Goal: Task Accomplishment & Management: Complete application form

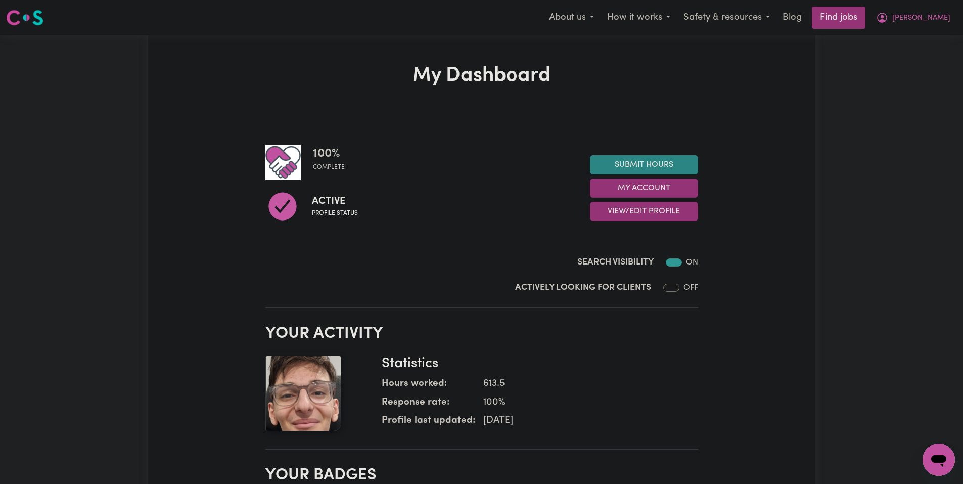
click at [683, 155] on link "Submit Hours" at bounding box center [644, 164] width 108 height 19
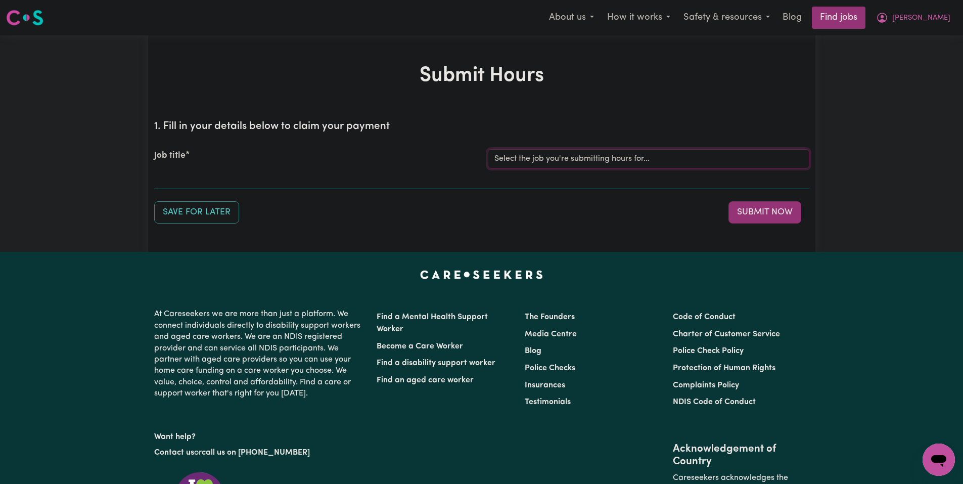
click at [616, 156] on select "Select the job you're submitting hours for... [Joseph] Care Worker needed in No…" at bounding box center [648, 158] width 321 height 19
select select "14211"
click at [488, 149] on select "Select the job you're submitting hours for... [Joseph] Care Worker needed in No…" at bounding box center [648, 158] width 321 height 19
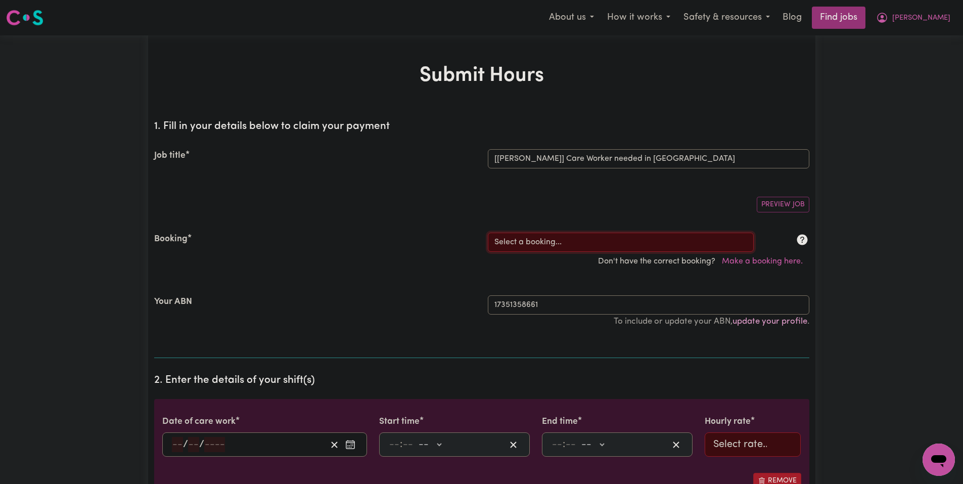
click at [569, 235] on select "Select a booking... Mon, September 1, 2025 - 03:30pm to 08:00pm (RECURRING) Sat…" at bounding box center [621, 241] width 266 height 19
click at [549, 231] on div "Booking Select a booking... Mon, September 1, 2025 - 03:30pm to 08:00pm (RECURR…" at bounding box center [481, 251] width 655 height 63
click at [550, 236] on select "Select a booking... Mon, September 1, 2025 - 03:30pm to 08:00pm (RECURRING) Sat…" at bounding box center [621, 241] width 266 height 19
click at [572, 233] on select "Select a booking... Mon, September 1, 2025 - 03:30pm to 08:00pm (RECURRING) Sat…" at bounding box center [621, 241] width 266 height 19
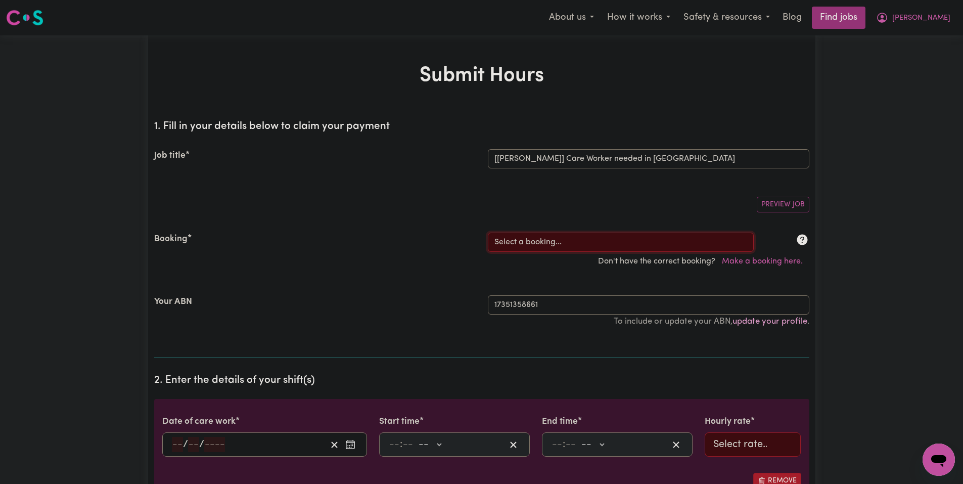
click at [537, 242] on select "Select a booking... Mon, September 1, 2025 - 03:30pm to 08:00pm (RECURRING) Sat…" at bounding box center [621, 241] width 266 height 19
select select "350821"
click at [488, 232] on select "Select a booking... Mon, September 1, 2025 - 03:30pm to 08:00pm (RECURRING) Sat…" at bounding box center [621, 241] width 266 height 19
type input "2025-09-16"
type input "16"
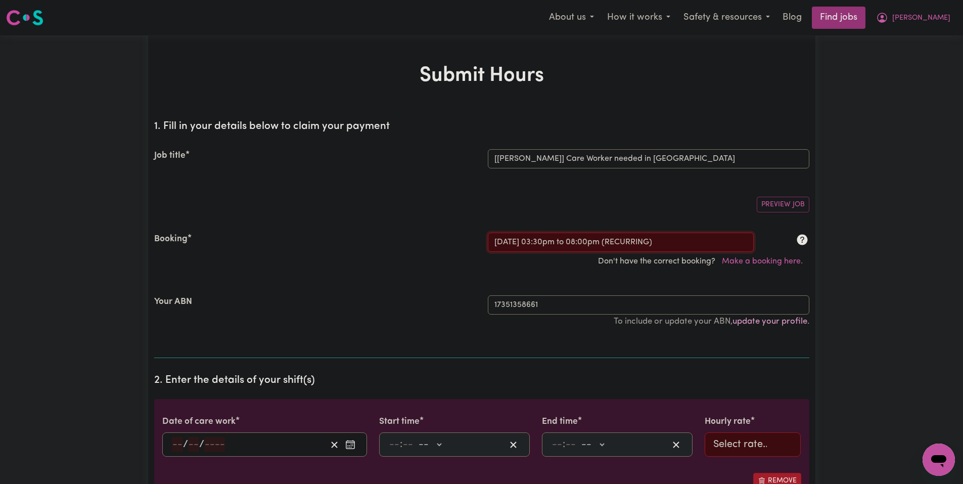
type input "9"
type input "2025"
type input "15:30"
type input "3"
type input "30"
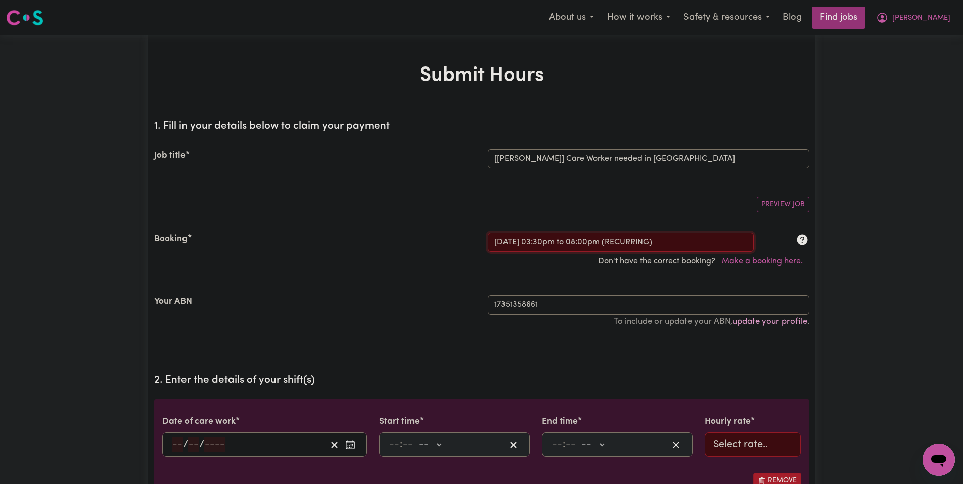
select select "pm"
type input "20:00"
type input "8"
type input "0"
select select "pm"
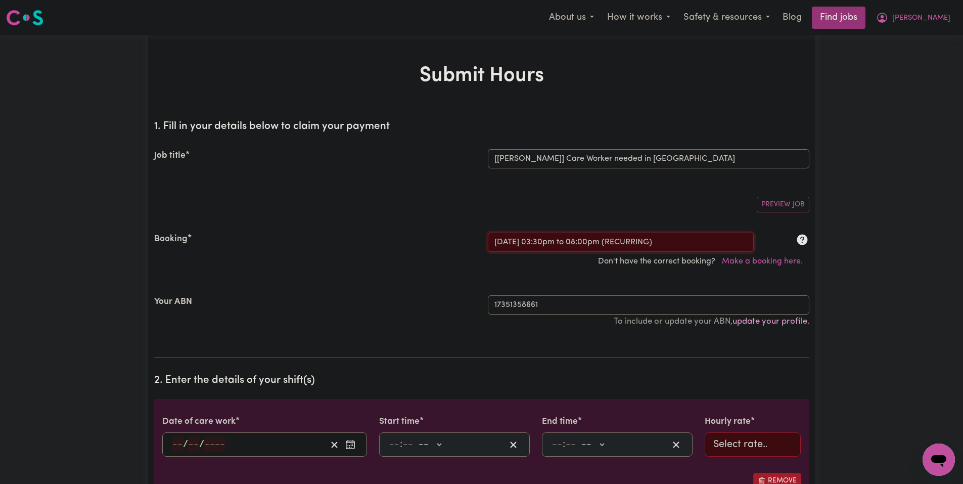
select select "51.98-Weekday"
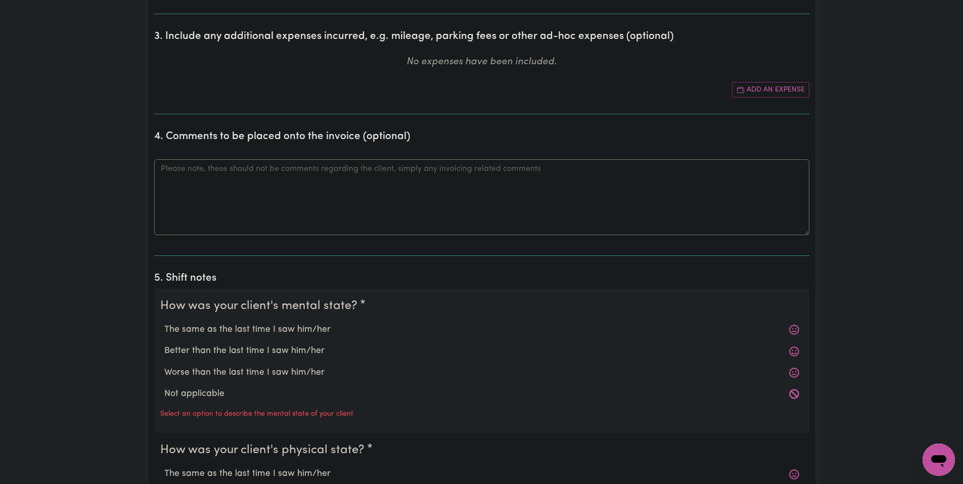
click at [289, 326] on label "The same as the last time I saw him/her" at bounding box center [481, 329] width 635 height 13
click at [164, 323] on input "The same as the last time I saw him/her" at bounding box center [164, 322] width 1 height 1
radio input "true"
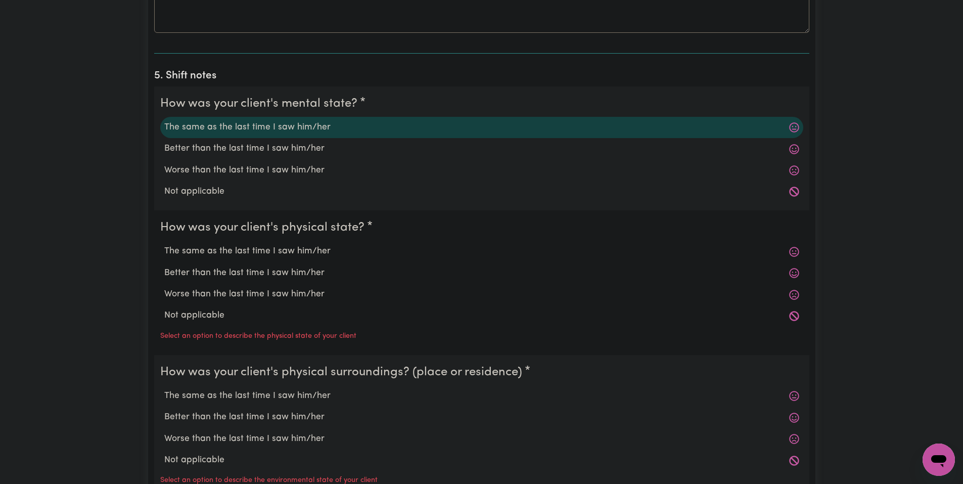
click at [278, 248] on label "The same as the last time I saw him/her" at bounding box center [481, 251] width 635 height 13
click at [164, 245] on input "The same as the last time I saw him/her" at bounding box center [164, 244] width 1 height 1
radio input "true"
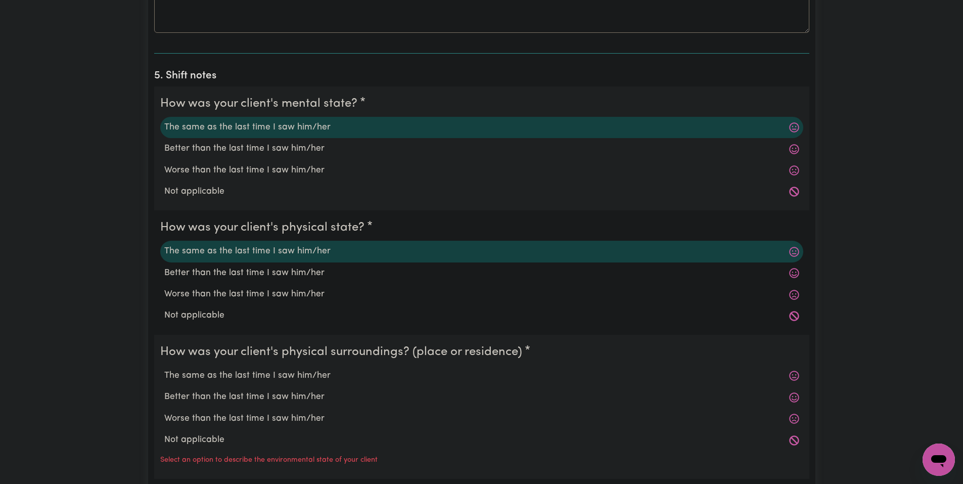
scroll to position [960, 0]
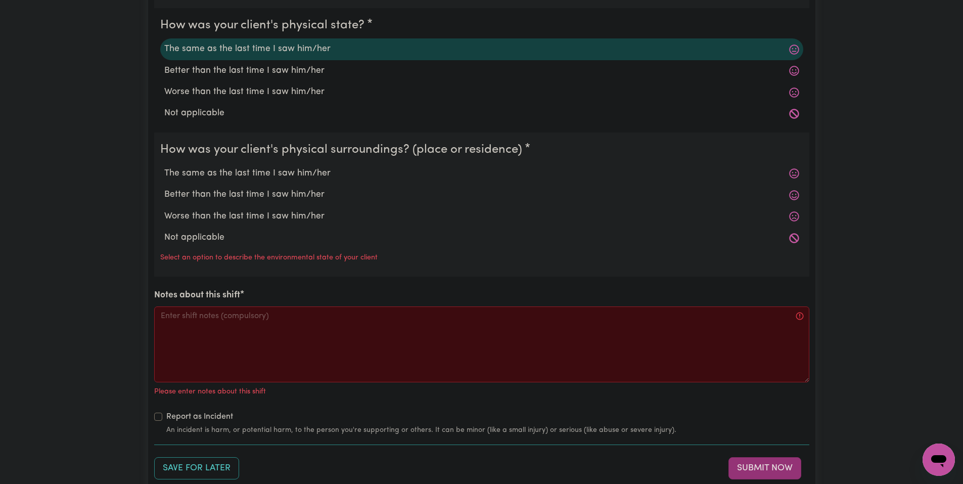
click at [267, 174] on label "The same as the last time I saw him/her" at bounding box center [481, 173] width 635 height 13
click at [164, 167] on input "The same as the last time I saw him/her" at bounding box center [164, 166] width 1 height 1
radio input "true"
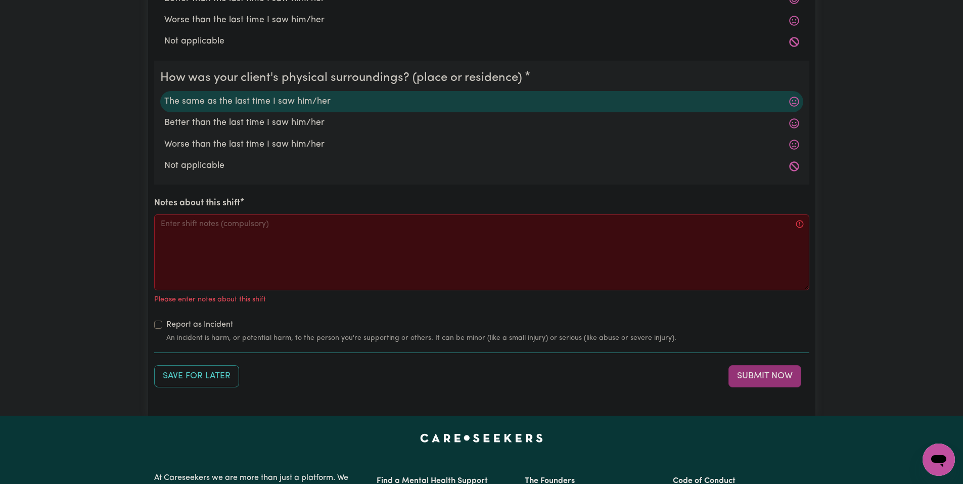
scroll to position [1034, 0]
click at [483, 244] on textarea "Notes about this shift" at bounding box center [481, 250] width 655 height 76
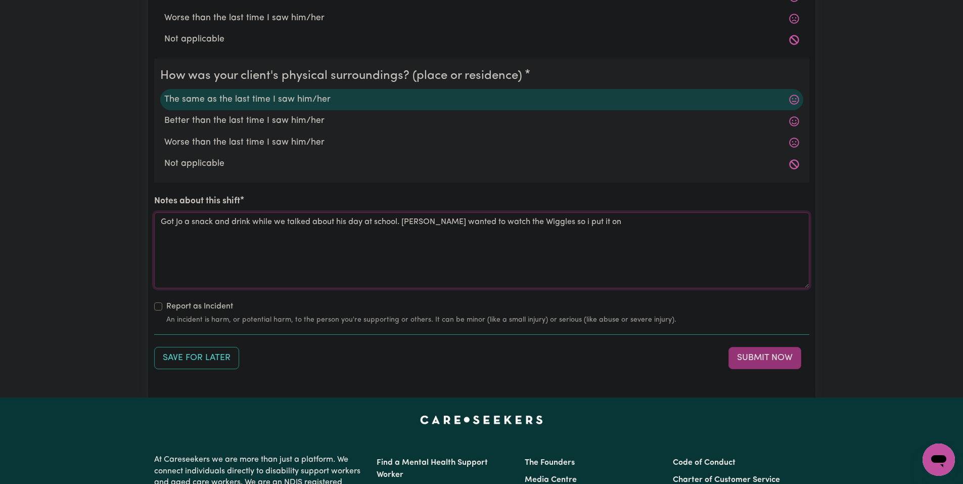
click at [632, 231] on textarea "Got Jo a snack and drink while we talked about his day at school. Jo wanted to …" at bounding box center [481, 250] width 655 height 76
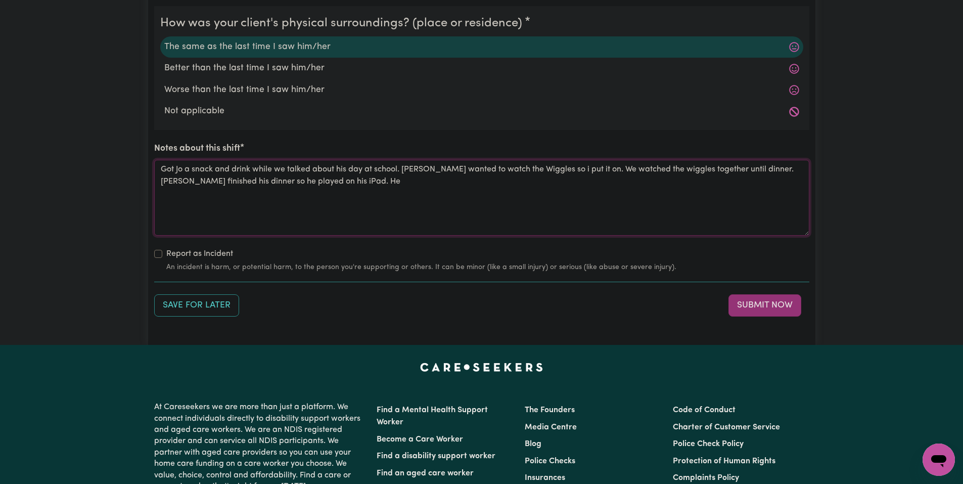
scroll to position [1036, 0]
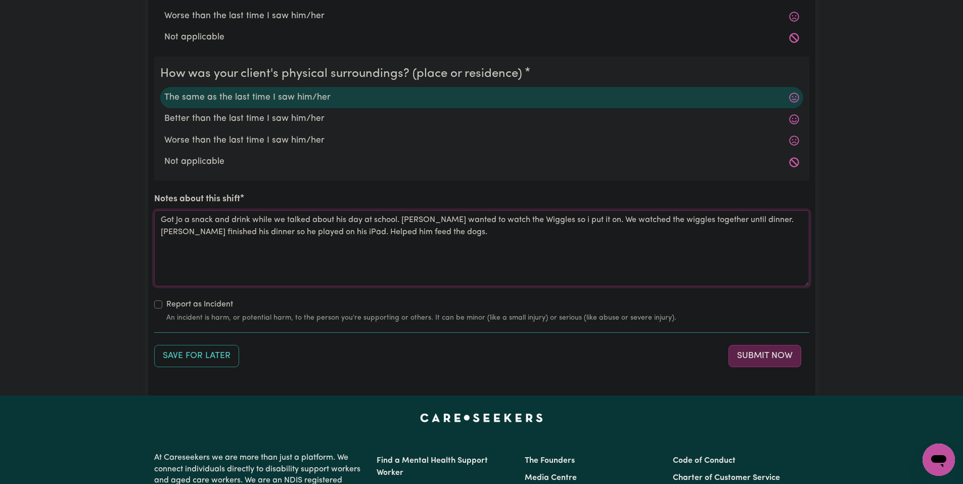
type textarea "Got Jo a snack and drink while we talked about his day at school. Jo wanted to …"
click at [772, 350] on button "Submit Now" at bounding box center [764, 356] width 73 height 22
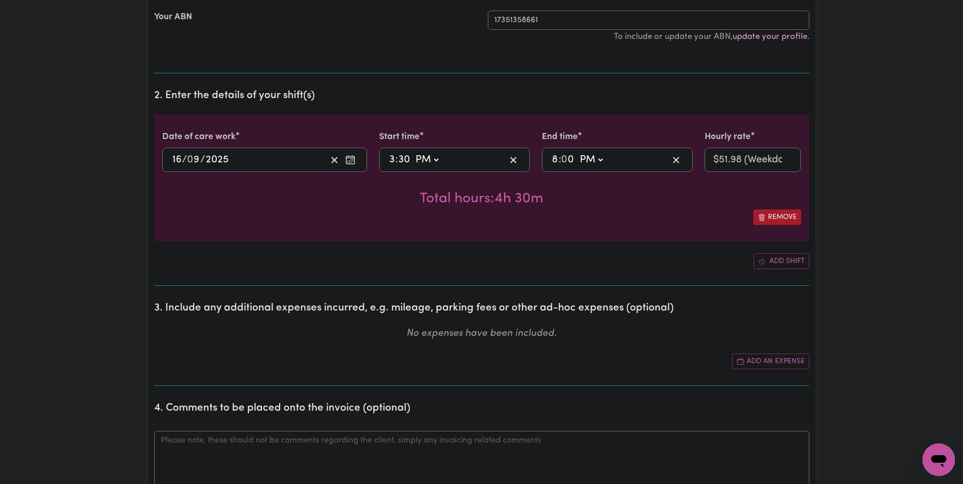
scroll to position [0, 0]
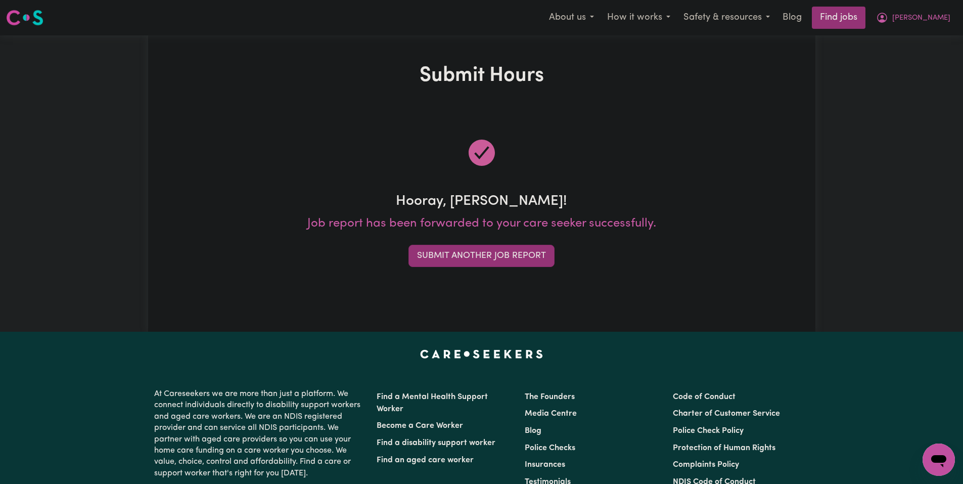
click at [510, 256] on button "Submit Another Job Report" at bounding box center [481, 256] width 146 height 22
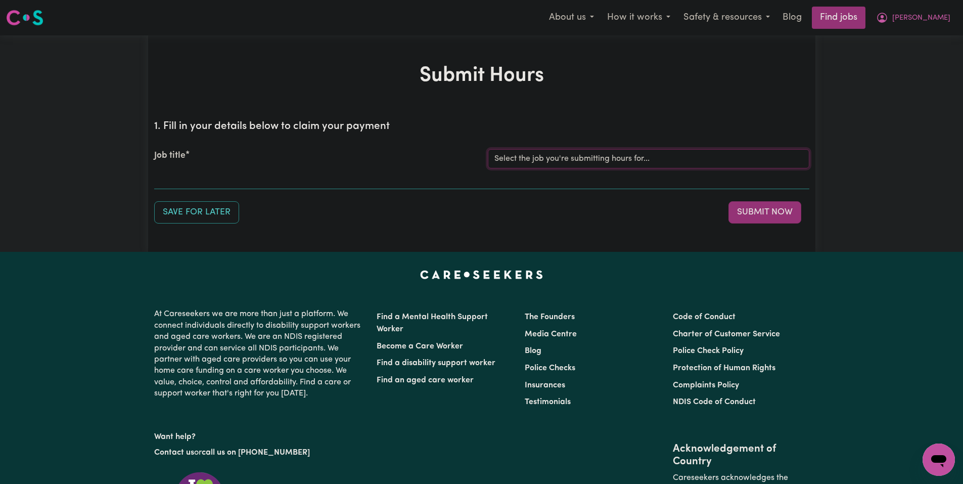
click at [563, 157] on select "Select the job you're submitting hours for... [Joseph] Care Worker needed in No…" at bounding box center [648, 158] width 321 height 19
select select "14211"
click at [488, 149] on select "Select the job you're submitting hours for... [Joseph] Care Worker needed in No…" at bounding box center [648, 158] width 321 height 19
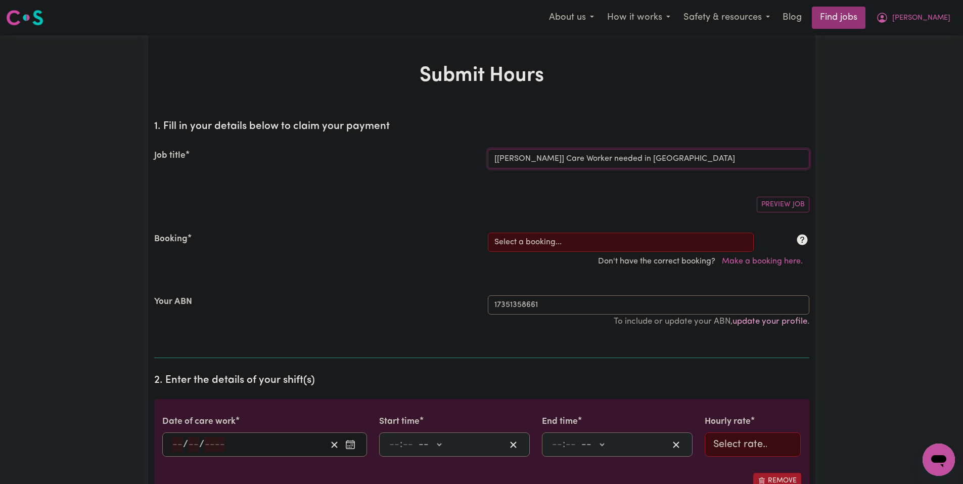
scroll to position [51, 0]
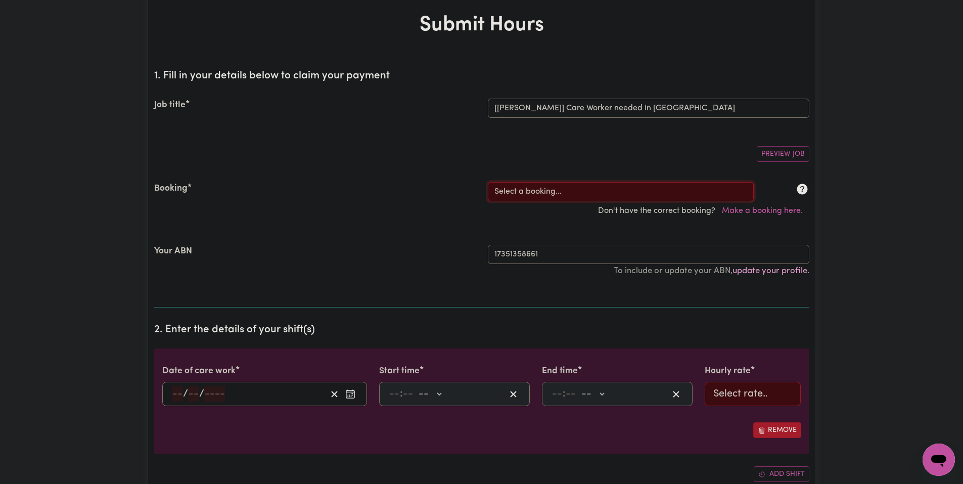
click at [614, 194] on select "Select a booking... Mon, September 1, 2025 - 03:30pm to 08:00pm (RECURRING) Sat…" at bounding box center [621, 191] width 266 height 19
click at [563, 191] on select "Select a booking... Mon, September 1, 2025 - 03:30pm to 08:00pm (RECURRING) Sat…" at bounding box center [621, 191] width 266 height 19
select select "350693"
click at [488, 182] on select "Select a booking... Mon, September 1, 2025 - 03:30pm to 08:00pm (RECURRING) Sat…" at bounding box center [621, 191] width 266 height 19
type input "2025-09-17"
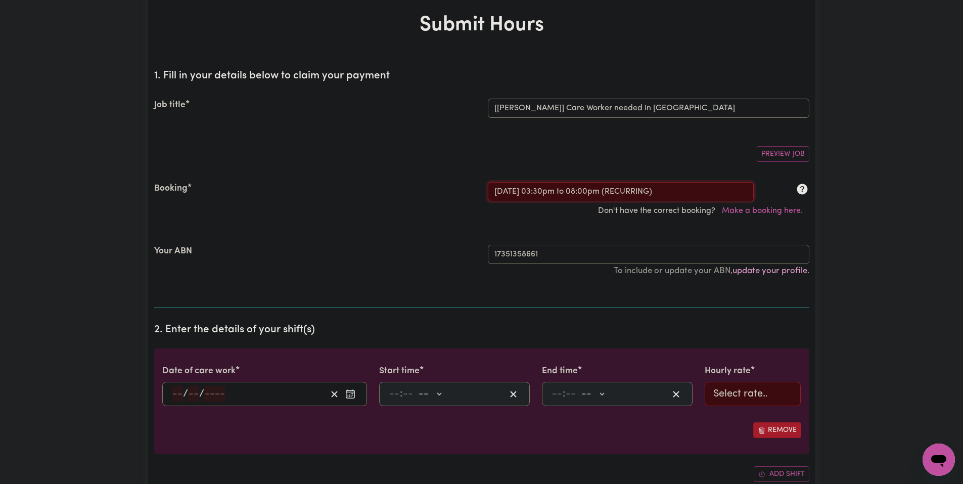
type input "17"
type input "9"
type input "2025"
type input "15:30"
type input "3"
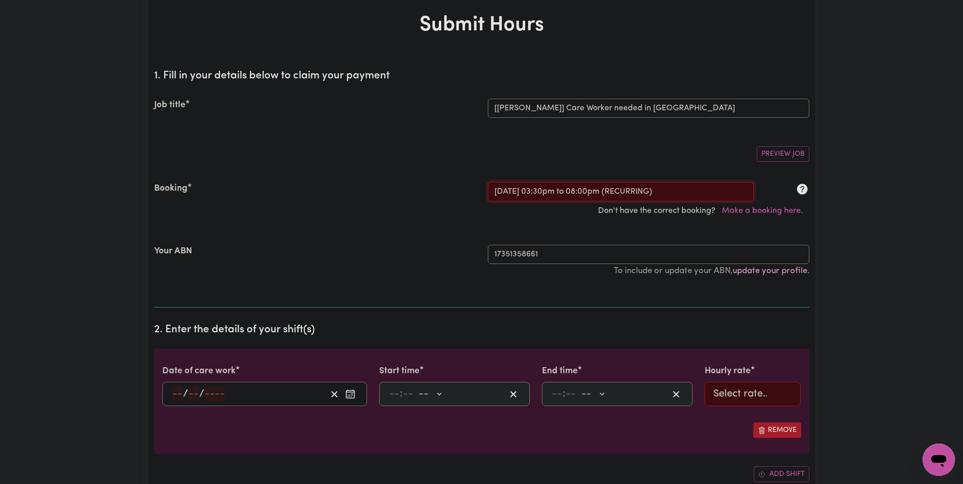
type input "30"
select select "pm"
type input "20:00"
type input "8"
type input "0"
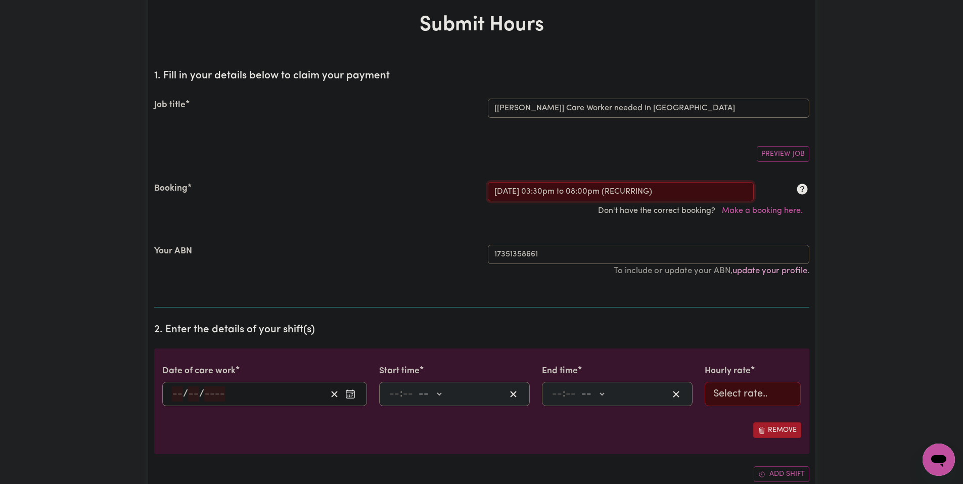
select select "pm"
select select "51.98-Weekday"
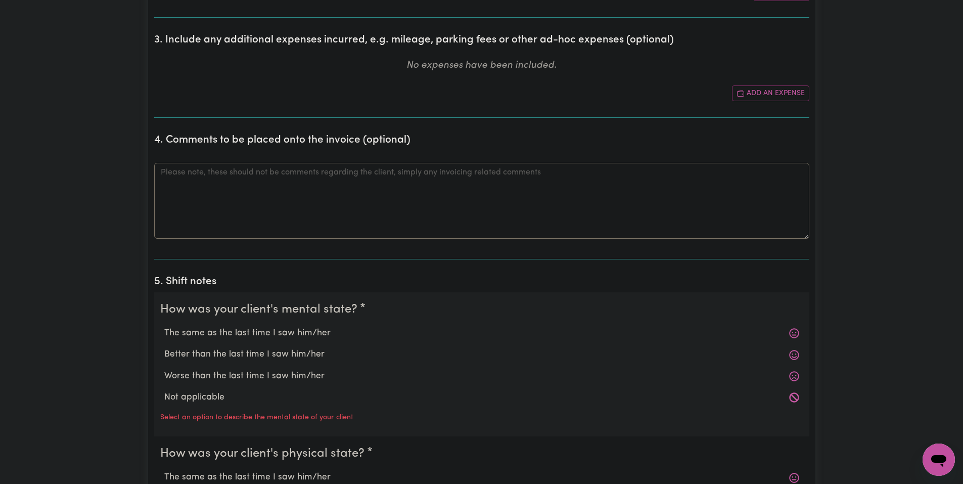
scroll to position [616, 0]
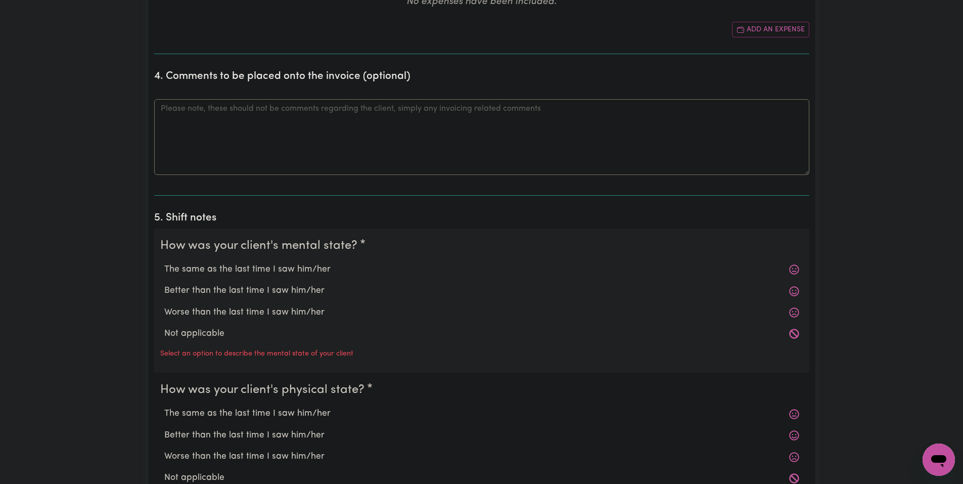
click at [286, 270] on label "The same as the last time I saw him/her" at bounding box center [481, 269] width 635 height 13
click at [164, 263] on input "The same as the last time I saw him/her" at bounding box center [164, 262] width 1 height 1
radio input "true"
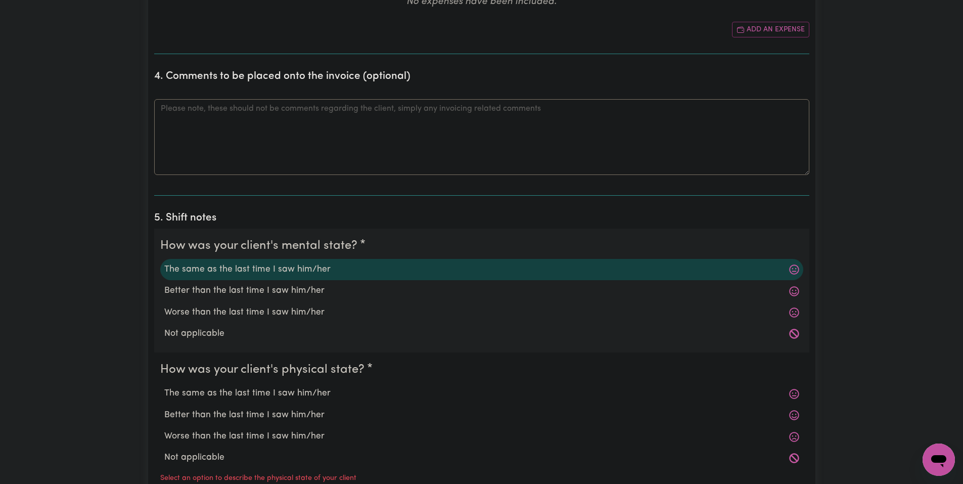
scroll to position [818, 0]
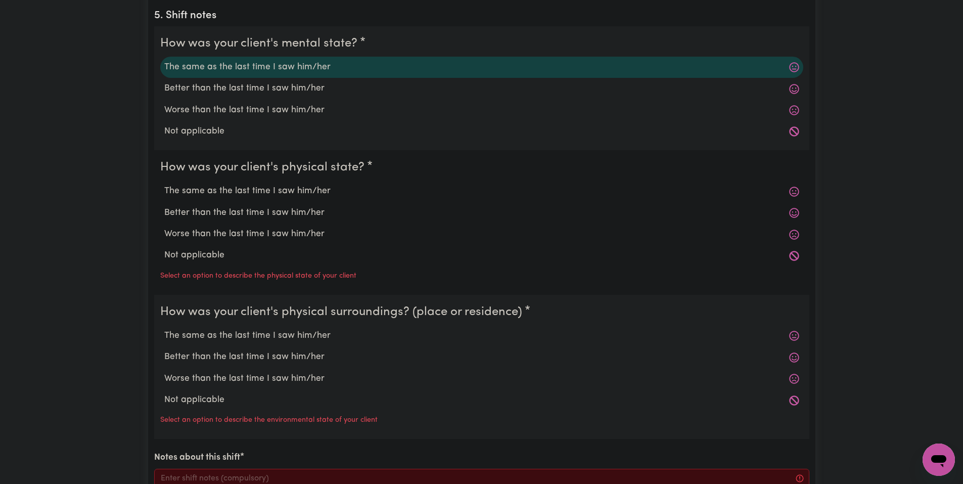
click at [287, 195] on label "The same as the last time I saw him/her" at bounding box center [481, 190] width 635 height 13
click at [164, 184] on input "The same as the last time I saw him/her" at bounding box center [164, 184] width 1 height 1
radio input "true"
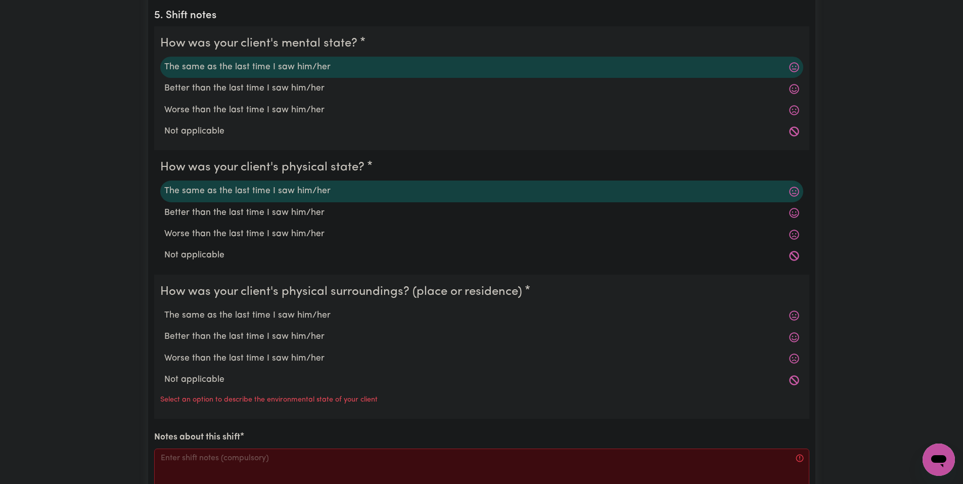
scroll to position [919, 0]
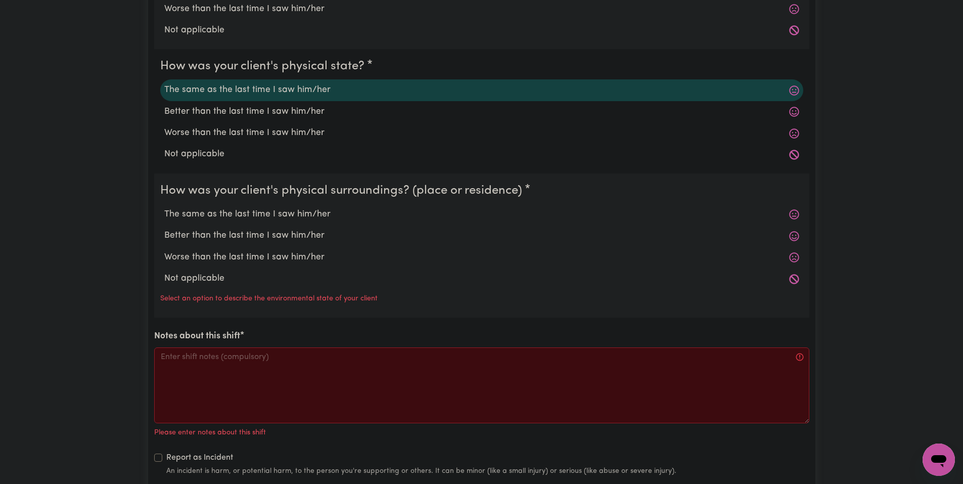
click at [271, 211] on label "The same as the last time I saw him/her" at bounding box center [481, 214] width 635 height 13
click at [164, 208] on input "The same as the last time I saw him/her" at bounding box center [164, 207] width 1 height 1
radio input "true"
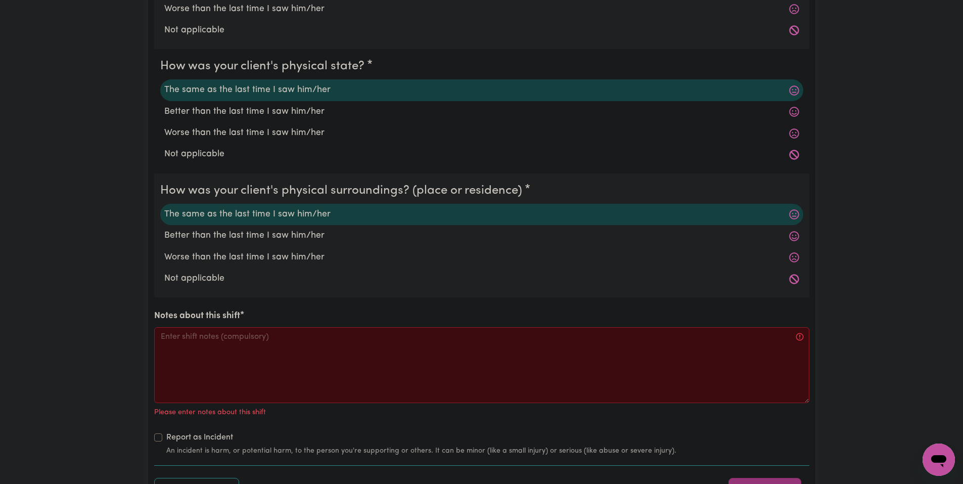
scroll to position [1071, 0]
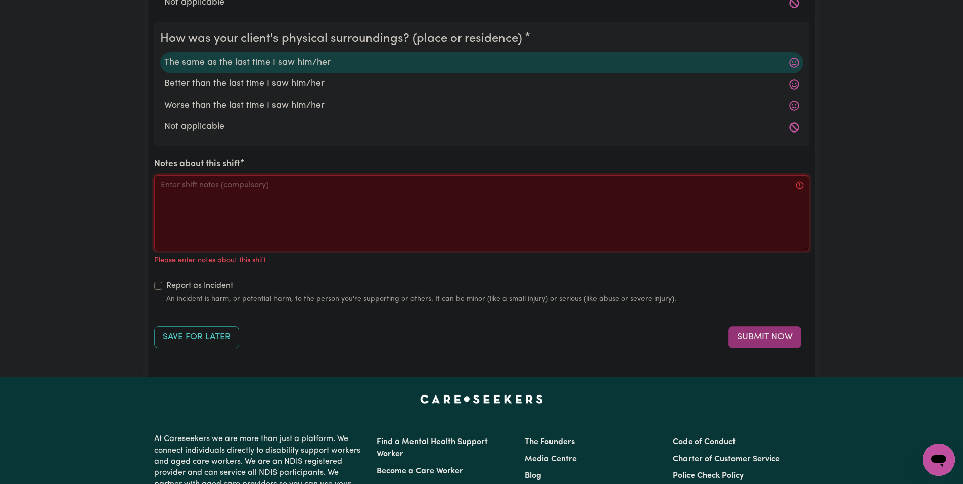
click at [325, 209] on textarea "Notes about this shift" at bounding box center [481, 213] width 655 height 76
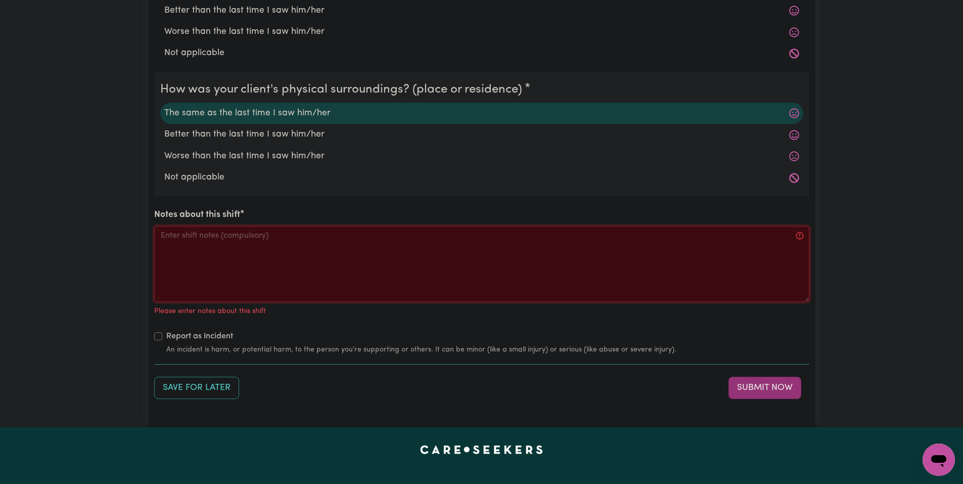
scroll to position [970, 0]
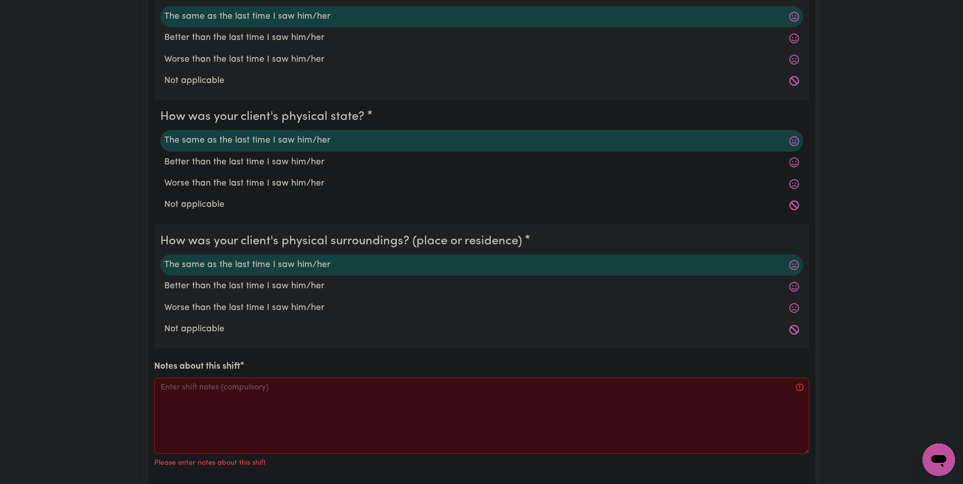
scroll to position [1071, 0]
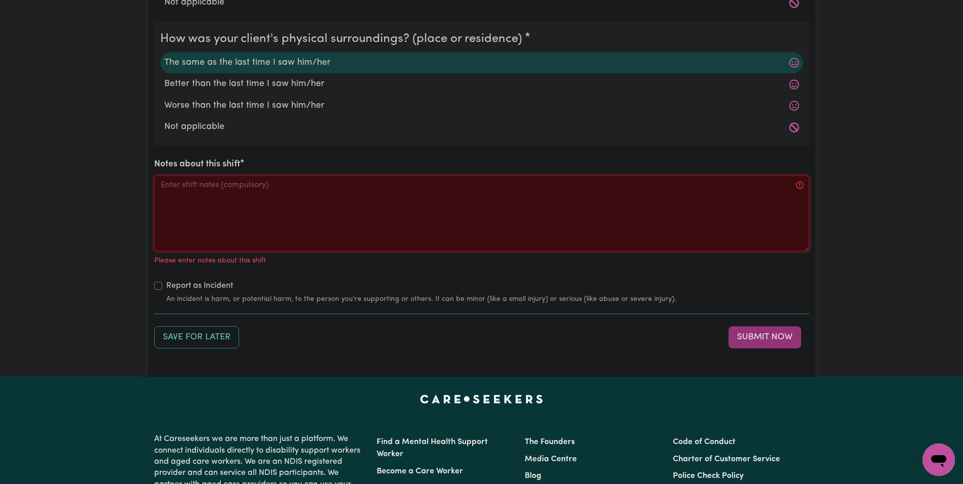
drag, startPoint x: 315, startPoint y: 217, endPoint x: 313, endPoint y: 208, distance: 9.4
click at [315, 217] on textarea "Notes about this shift" at bounding box center [481, 213] width 655 height 76
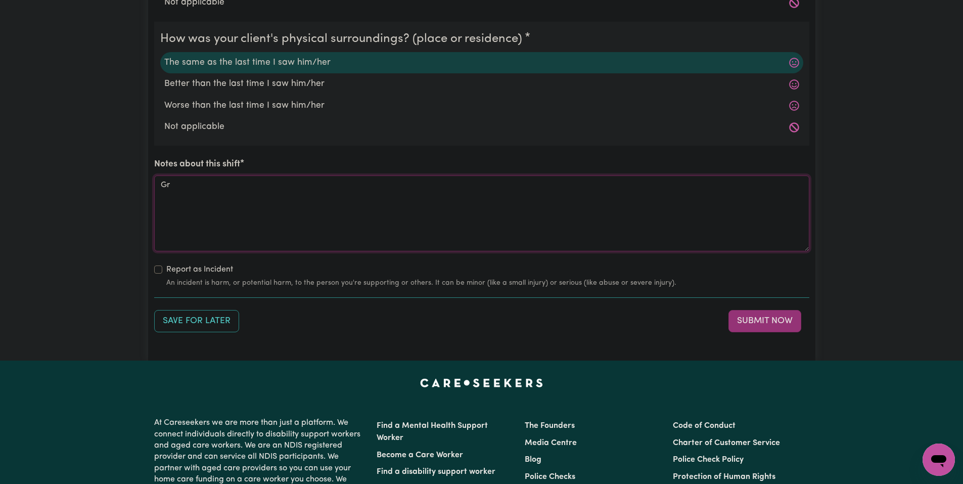
type textarea "G"
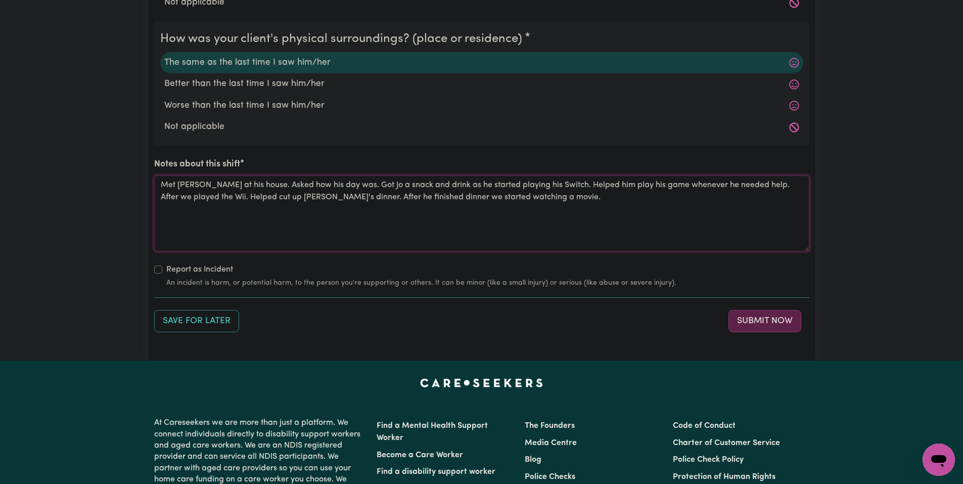
type textarea "Met Jo at his house. Asked how his day was. Got Jo a snack and drink as he star…"
click at [780, 320] on button "Submit Now" at bounding box center [764, 321] width 73 height 22
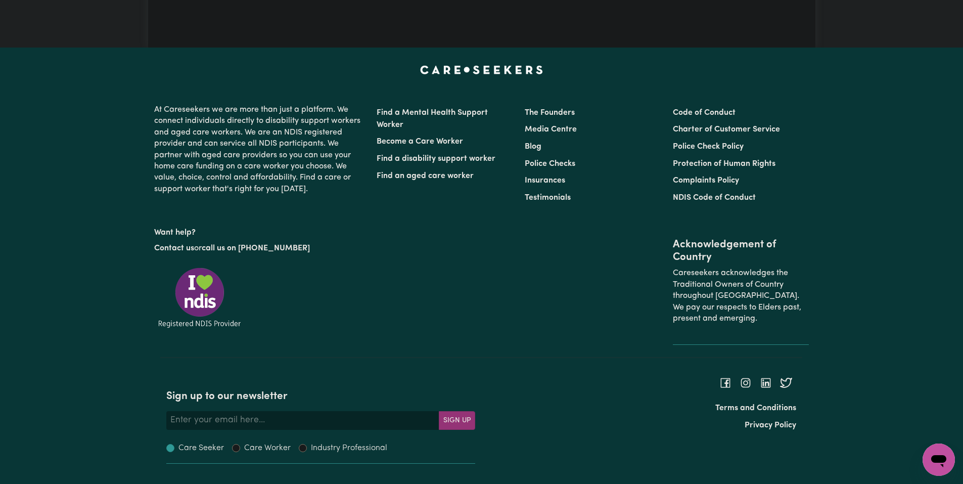
scroll to position [0, 0]
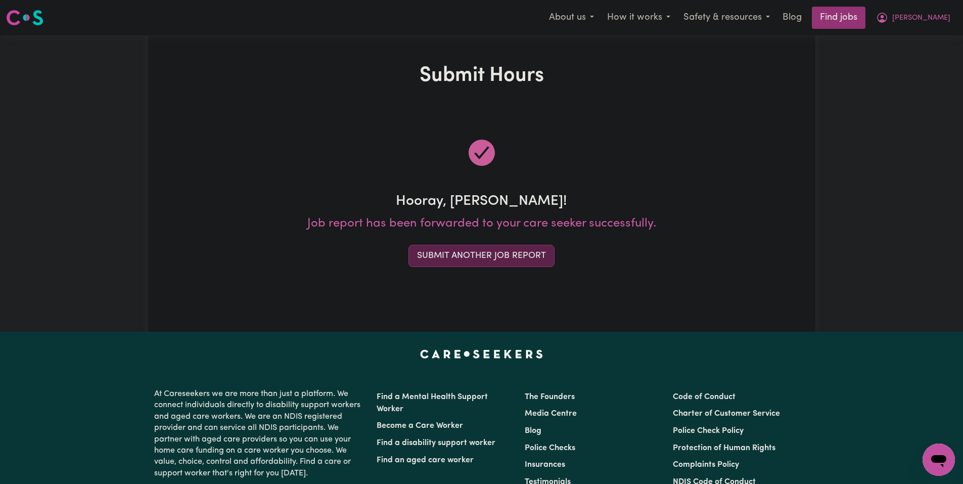
click at [466, 250] on button "Submit Another Job Report" at bounding box center [481, 256] width 146 height 22
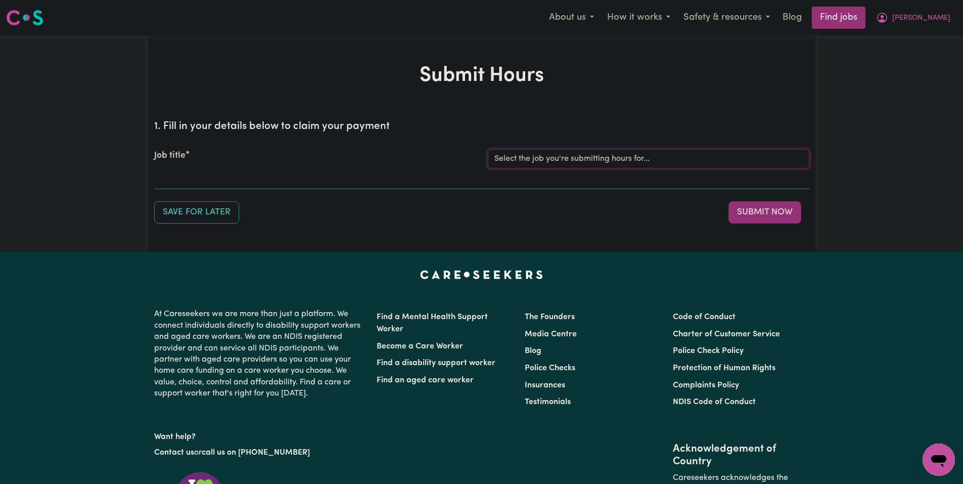
click at [635, 152] on select "Select the job you're submitting hours for... [Joseph] Care Worker needed in No…" at bounding box center [648, 158] width 321 height 19
select select "14211"
click at [488, 149] on select "Select the job you're submitting hours for... [Joseph] Care Worker needed in No…" at bounding box center [648, 158] width 321 height 19
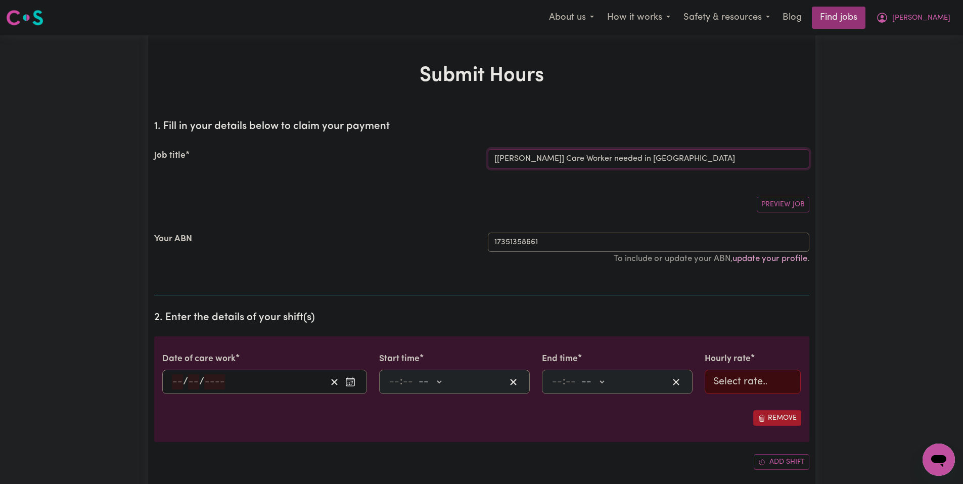
scroll to position [51, 0]
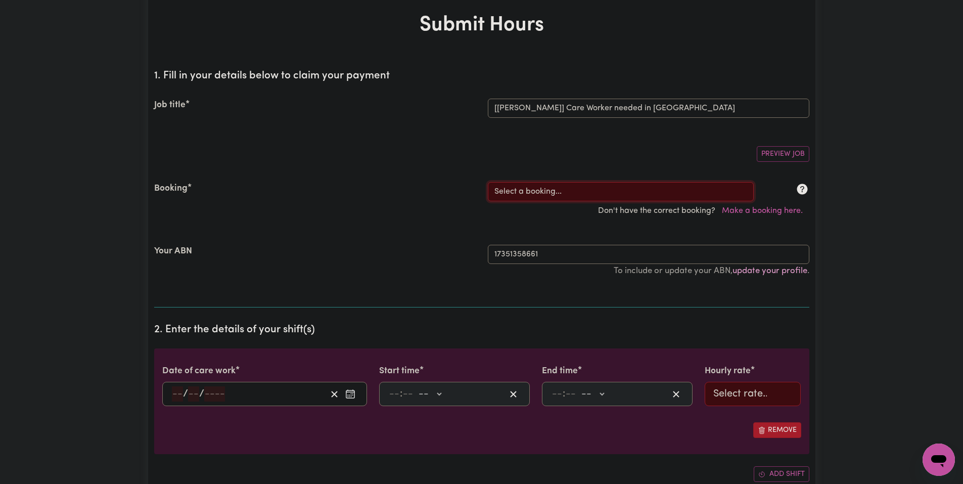
click at [580, 193] on select "Select a booking... Mon, September 1, 2025 - 03:30pm to 08:00pm (RECURRING) Sat…" at bounding box center [621, 191] width 266 height 19
drag, startPoint x: 558, startPoint y: 191, endPoint x: 550, endPoint y: 201, distance: 12.2
click at [557, 191] on select "Select a booking... Mon, September 1, 2025 - 03:30pm to 08:00pm (RECURRING) Sat…" at bounding box center [621, 191] width 266 height 19
drag, startPoint x: 558, startPoint y: 189, endPoint x: 566, endPoint y: 197, distance: 11.1
click at [557, 189] on select "Select a booking... Mon, September 1, 2025 - 03:30pm to 08:00pm (RECURRING) Sat…" at bounding box center [621, 191] width 266 height 19
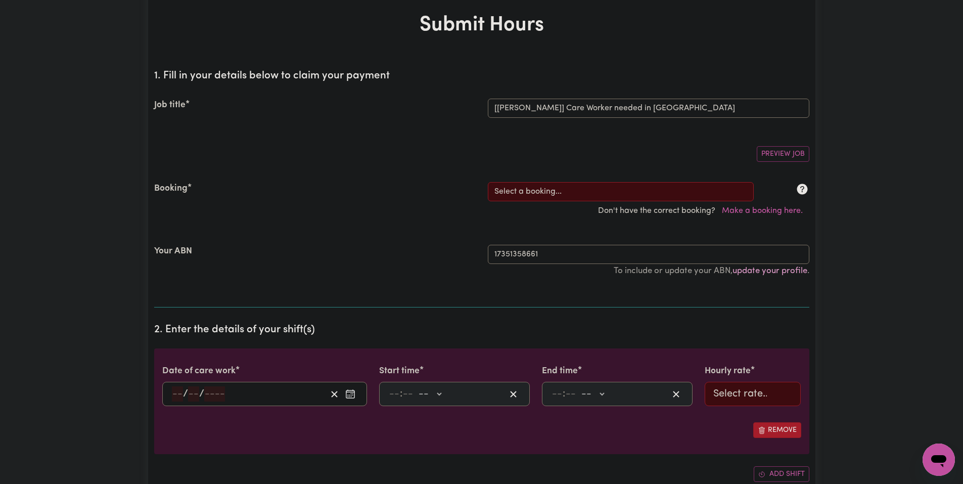
click at [625, 190] on select "Select a booking... Mon, September 1, 2025 - 03:30pm to 08:00pm (RECURRING) Sat…" at bounding box center [621, 191] width 266 height 19
drag, startPoint x: 478, startPoint y: 182, endPoint x: 943, endPoint y: 206, distance: 466.1
click at [629, 194] on select "Select a booking... Mon, September 1, 2025 - 03:30pm to 08:00pm (RECURRING) Sat…" at bounding box center [621, 191] width 266 height 19
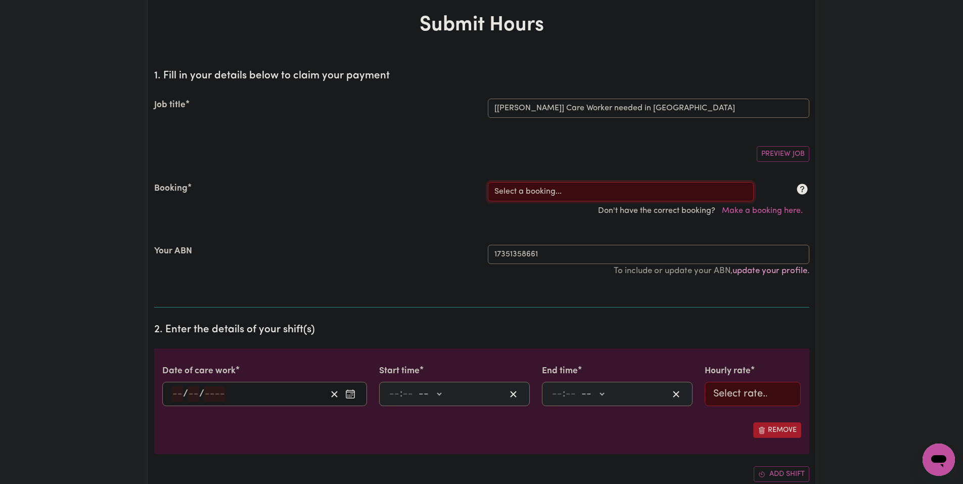
click at [539, 188] on select "Select a booking... Mon, September 1, 2025 - 03:30pm to 08:00pm (RECURRING) Sat…" at bounding box center [621, 191] width 266 height 19
click at [381, 115] on div "Job title" at bounding box center [315, 108] width 334 height 19
click at [599, 191] on select "Select a booking... Mon, September 1, 2025 - 03:30pm to 08:00pm (RECURRING) Sat…" at bounding box center [621, 191] width 266 height 19
click at [591, 197] on select "Select a booking... Mon, September 1, 2025 - 03:30pm to 08:00pm (RECURRING) Sat…" at bounding box center [621, 191] width 266 height 19
select select "350693"
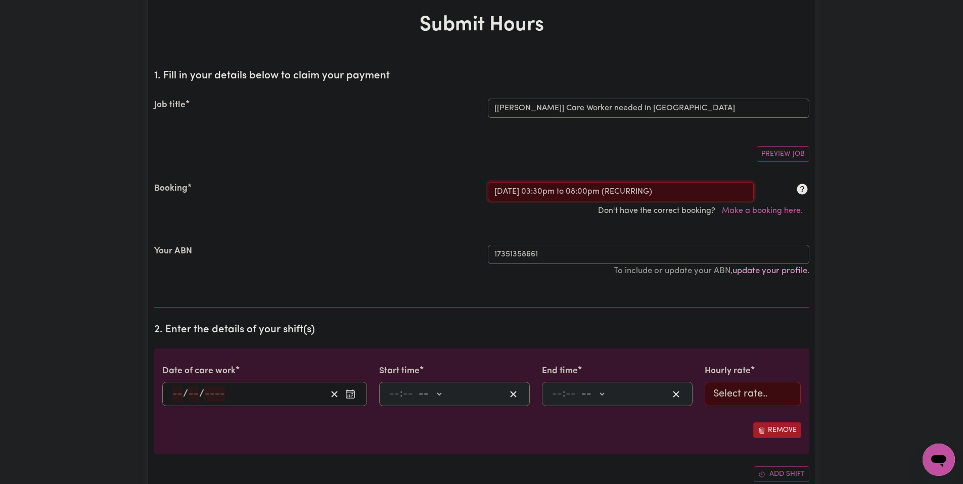
click at [488, 182] on select "Select a booking... Mon, September 1, 2025 - 03:30pm to 08:00pm (RECURRING) Sat…" at bounding box center [621, 191] width 266 height 19
type input "2025-09-17"
type input "17"
type input "9"
type input "2025"
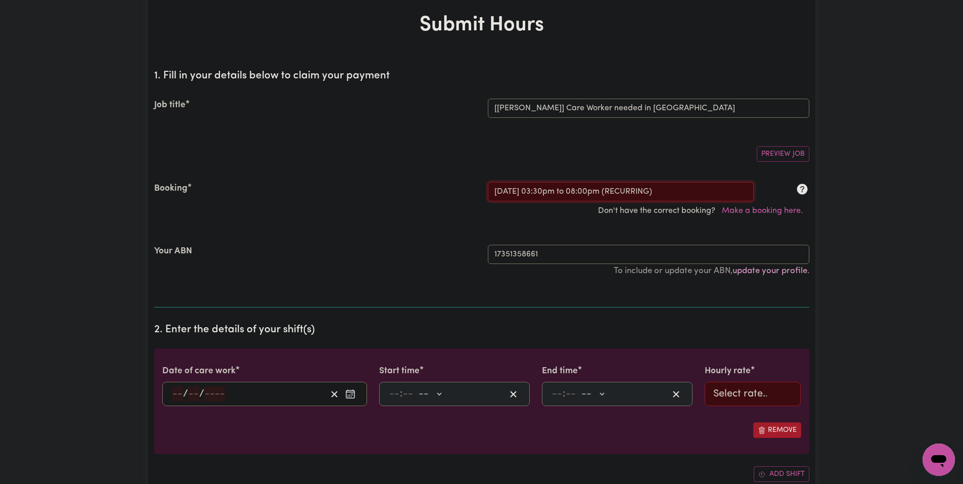
type input "15:30"
type input "3"
type input "30"
select select "pm"
type input "20:00"
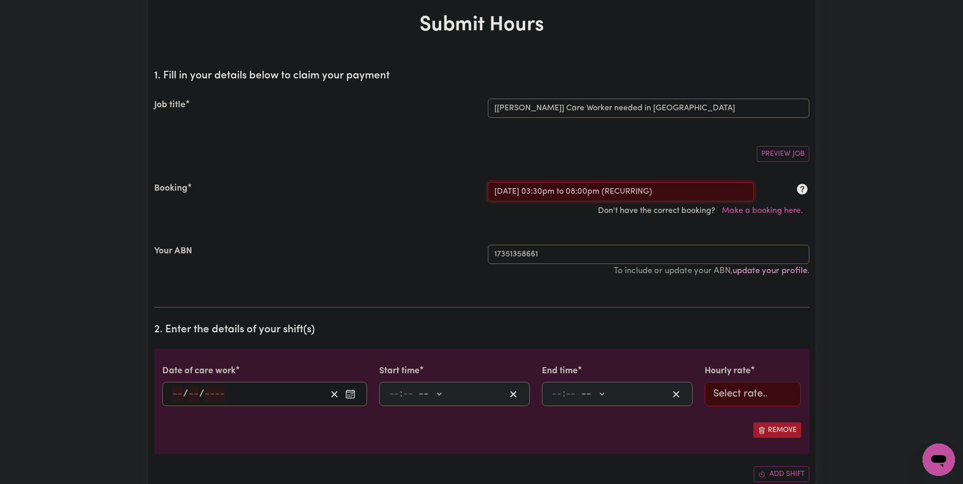
type input "8"
type input "0"
select select "pm"
select select "51.98-Weekday"
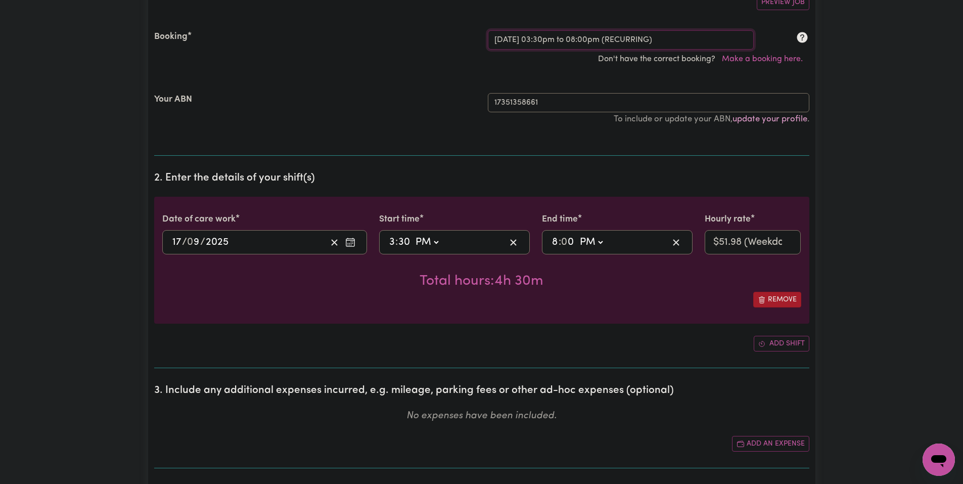
scroll to position [152, 0]
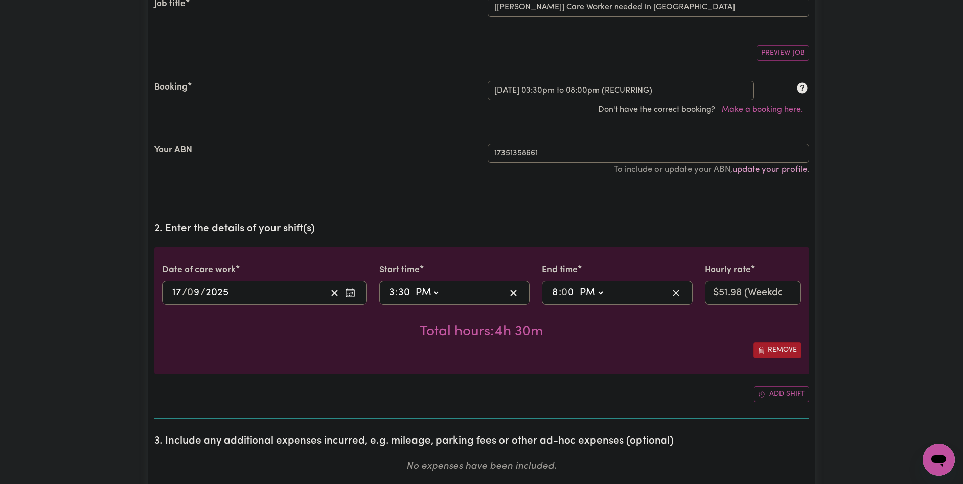
click at [387, 85] on div "Booking" at bounding box center [315, 90] width 334 height 19
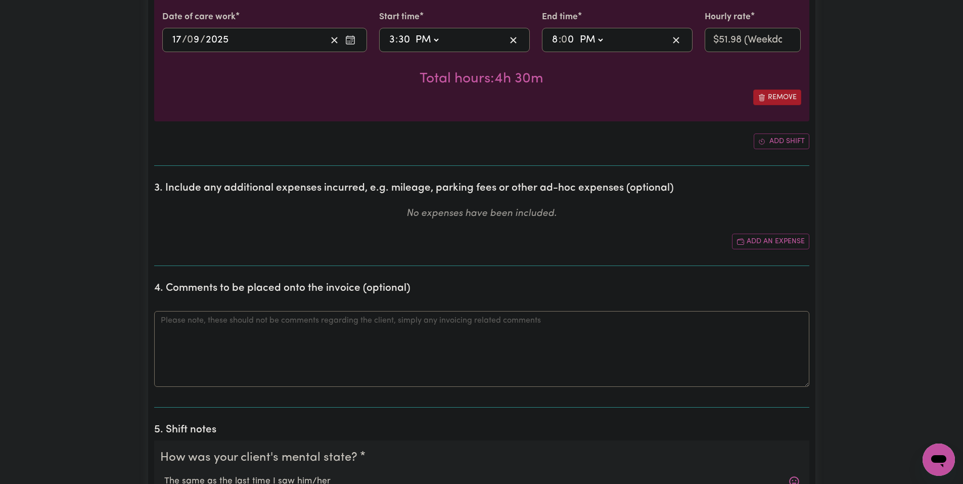
scroll to position [505, 0]
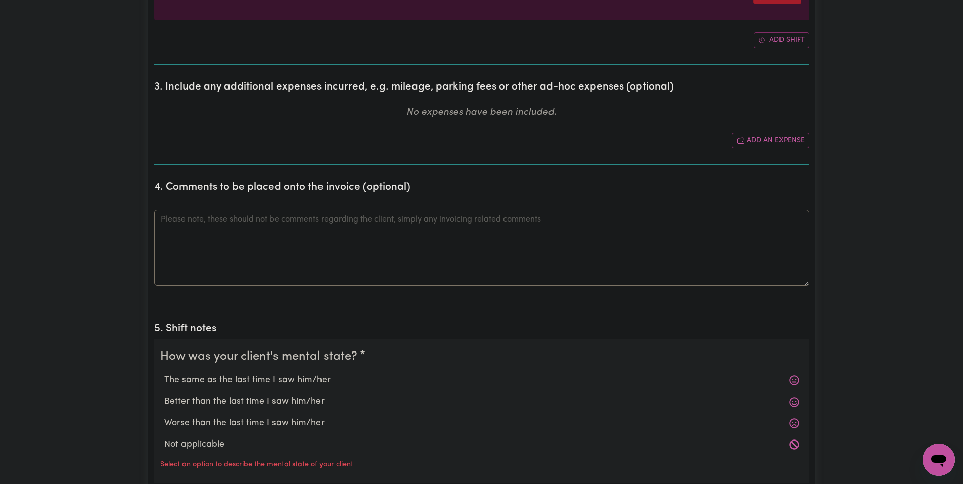
drag, startPoint x: 278, startPoint y: 381, endPoint x: 285, endPoint y: 358, distance: 23.5
click at [278, 381] on label "The same as the last time I saw him/her" at bounding box center [481, 379] width 635 height 13
click at [164, 373] on input "The same as the last time I saw him/her" at bounding box center [164, 373] width 1 height 1
radio input "true"
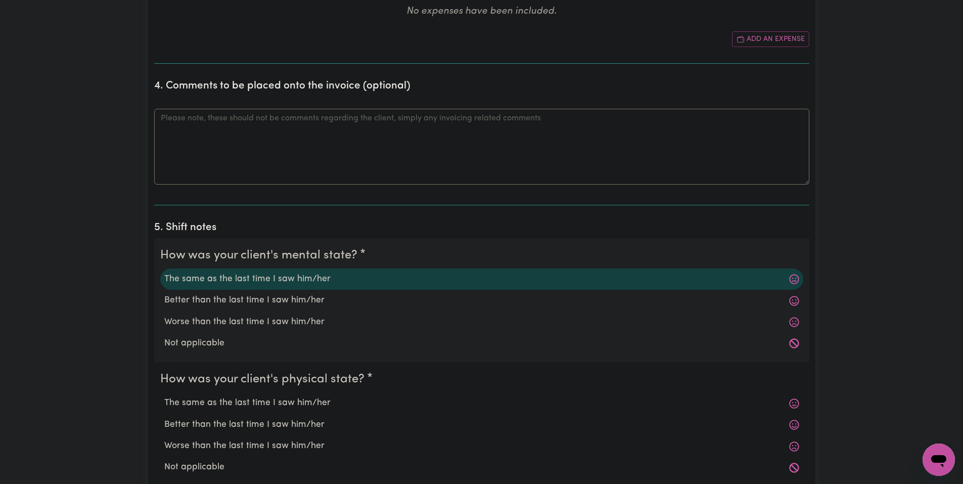
click at [228, 410] on div "The same as the last time I saw him/her" at bounding box center [481, 402] width 643 height 21
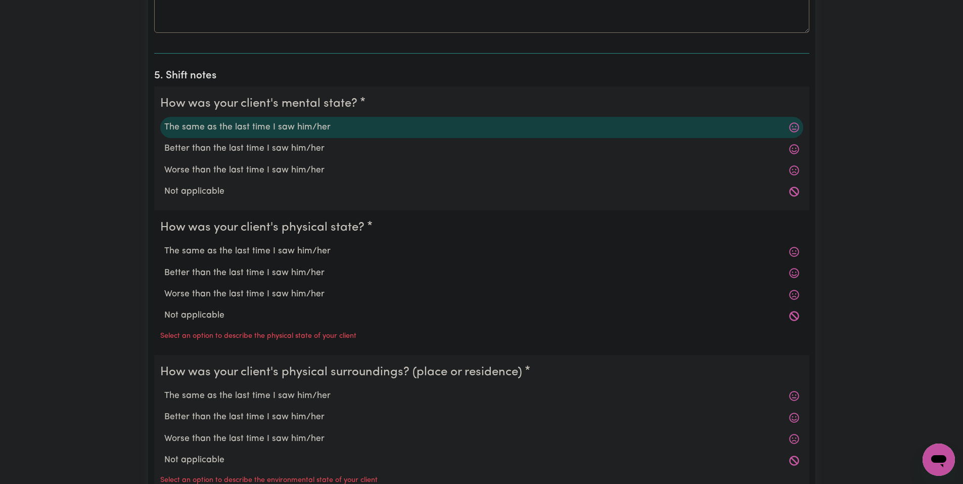
click at [237, 246] on label "The same as the last time I saw him/her" at bounding box center [481, 251] width 635 height 13
click at [164, 245] on input "The same as the last time I saw him/her" at bounding box center [164, 244] width 1 height 1
radio input "true"
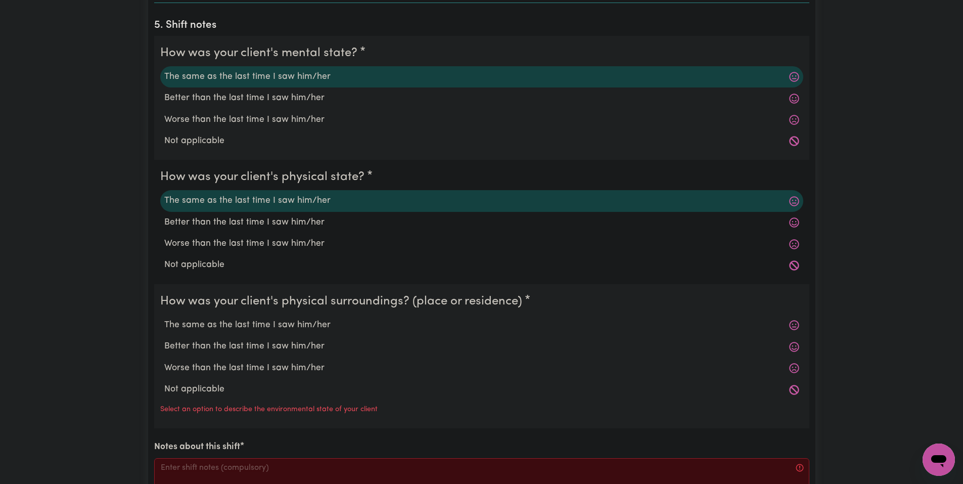
click at [252, 325] on label "The same as the last time I saw him/her" at bounding box center [481, 324] width 635 height 13
click at [164, 318] on input "The same as the last time I saw him/her" at bounding box center [164, 318] width 1 height 1
radio input "true"
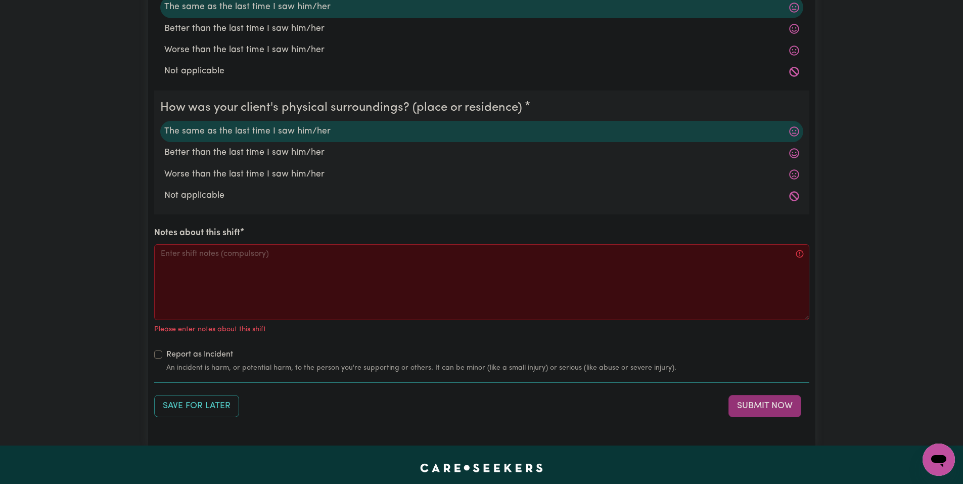
scroll to position [1067, 0]
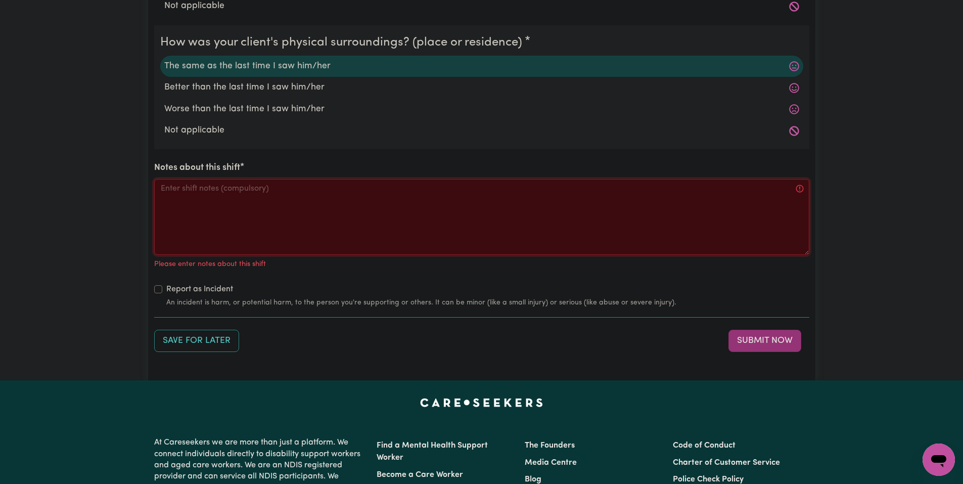
click at [223, 208] on textarea "Notes about this shift" at bounding box center [481, 217] width 655 height 76
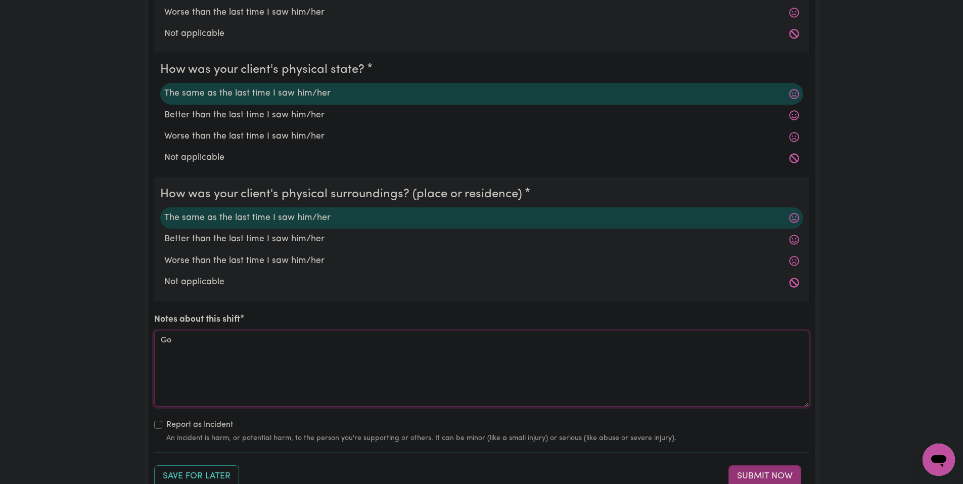
type textarea "G"
click at [162, 346] on textarea "Made Jo a snack before walking the dogs." at bounding box center [481, 369] width 655 height 76
click at [472, 339] on textarea "Greeted Jo, asked how his day was. Made Jo a snack before walking the dogs." at bounding box center [481, 369] width 655 height 76
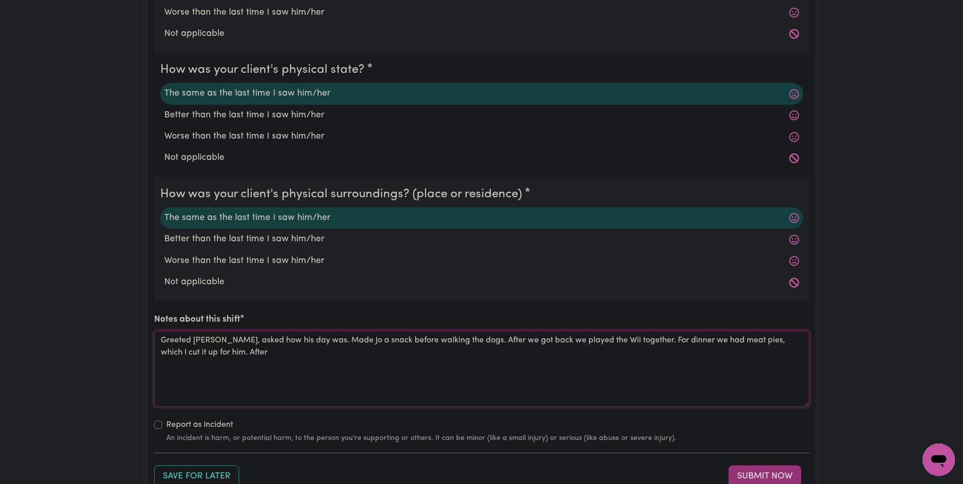
click at [227, 367] on textarea "Greeted Jo, asked how his day was. Made Jo a snack before walking the dogs. Aft…" at bounding box center [481, 369] width 655 height 76
type textarea "Greeted Jo, asked how his day was. Made Jo a snack before walking the dogs. Aft…"
drag, startPoint x: 759, startPoint y: 471, endPoint x: 750, endPoint y: 466, distance: 10.0
click at [759, 471] on button "Submit Now" at bounding box center [764, 476] width 73 height 22
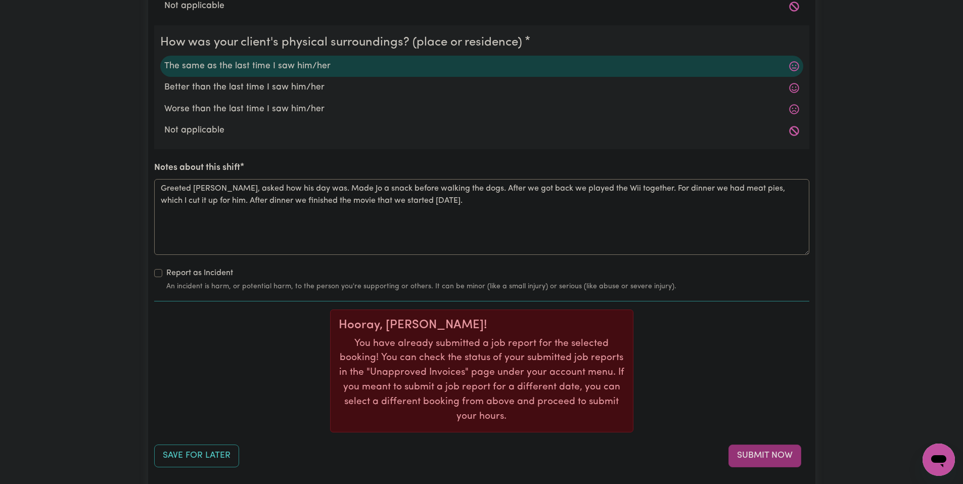
scroll to position [1118, 0]
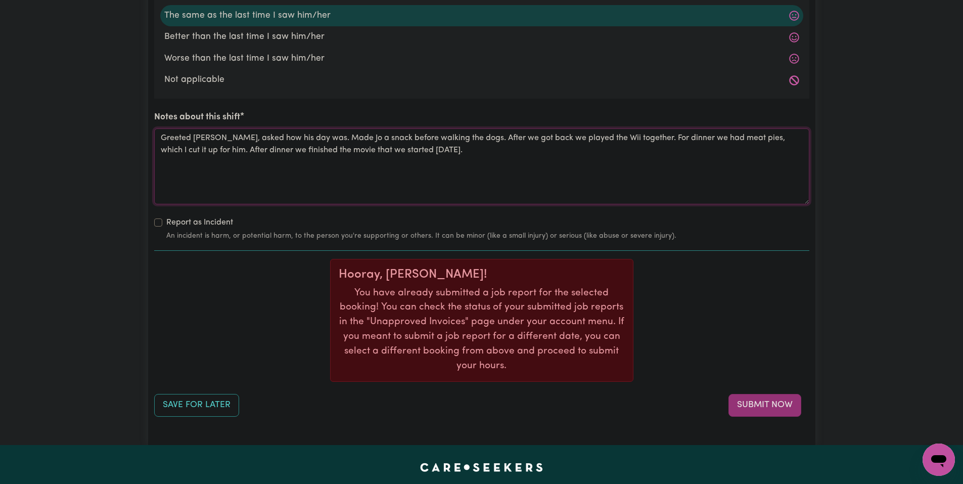
drag, startPoint x: 428, startPoint y: 157, endPoint x: 153, endPoint y: 134, distance: 276.3
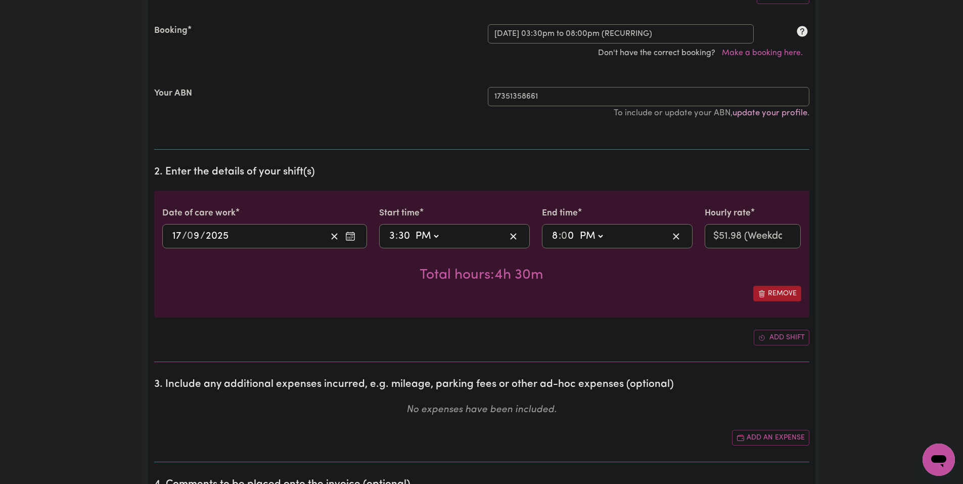
scroll to position [107, 0]
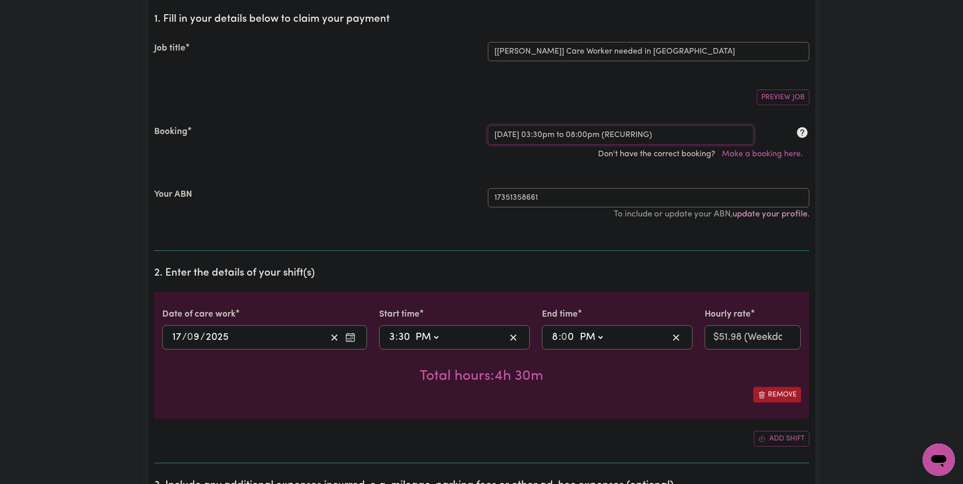
click at [542, 134] on select "Select a booking... Mon, September 1, 2025 - 03:30pm to 08:00pm (RECURRING) Sat…" at bounding box center [621, 134] width 266 height 19
click at [591, 130] on select "Select a booking... Mon, September 1, 2025 - 03:30pm to 08:00pm (RECURRING) Sat…" at bounding box center [621, 134] width 266 height 19
select select "349194"
click at [488, 125] on select "Select a booking... Mon, September 1, 2025 - 03:30pm to 08:00pm (RECURRING) Sat…" at bounding box center [621, 134] width 266 height 19
select select "pm"
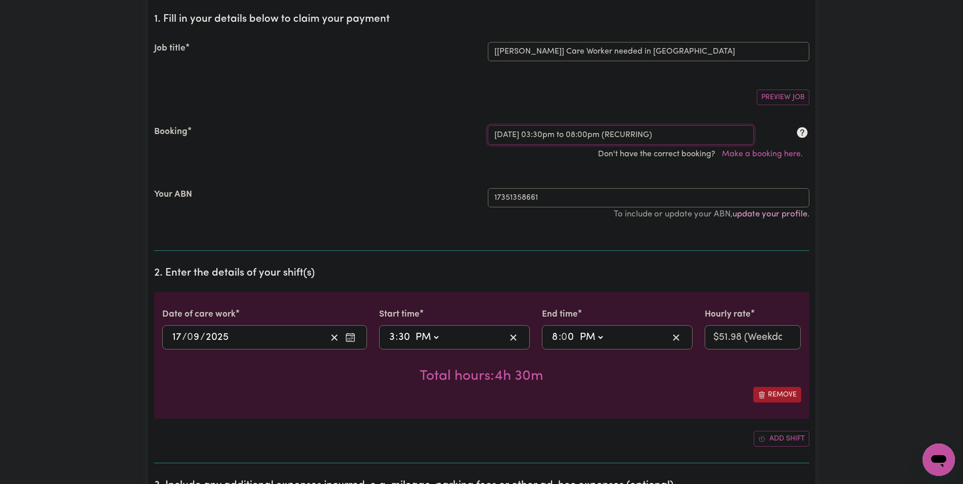
select select "pm"
select select "51.98-Weekday"
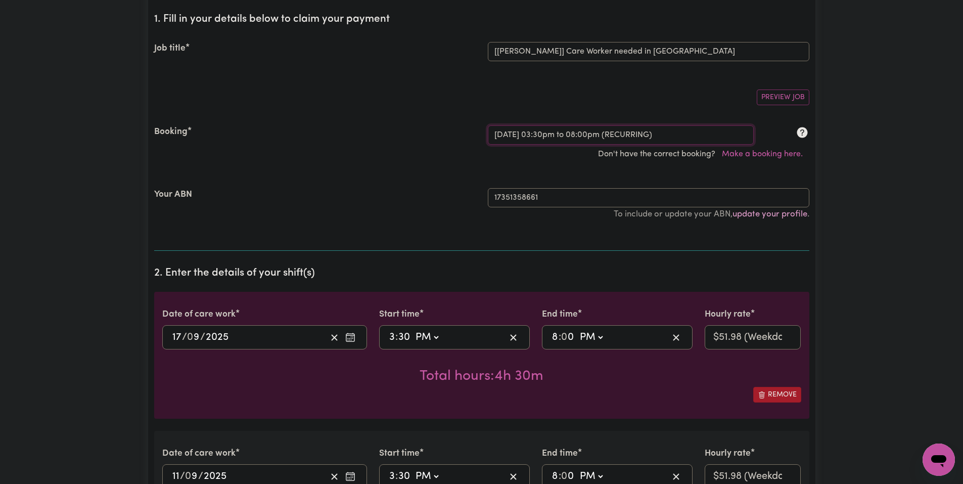
click at [526, 126] on select "Select a booking... Mon, September 1, 2025 - 03:30pm to 08:00pm (RECURRING) Sat…" at bounding box center [621, 134] width 266 height 19
select select "350804"
click at [488, 125] on select "Select a booking... Mon, September 1, 2025 - 03:30pm to 08:00pm (RECURRING) Sat…" at bounding box center [621, 134] width 266 height 19
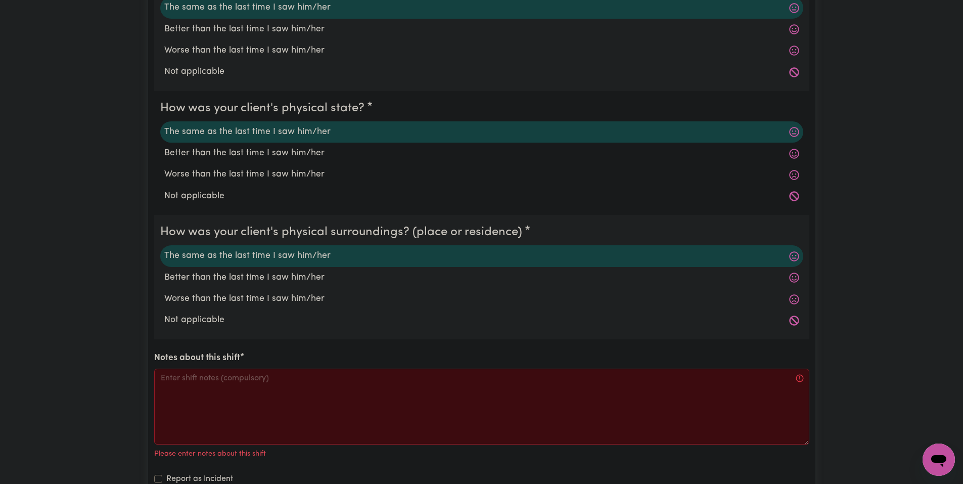
scroll to position [1118, 0]
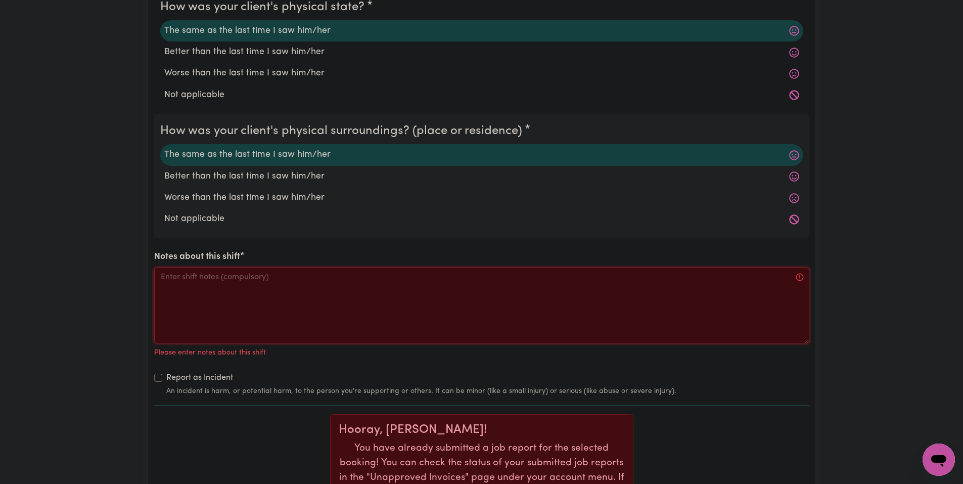
click at [334, 304] on textarea "Notes about this shift" at bounding box center [481, 305] width 655 height 76
paste textarea "Greeted Jo, asked how his day was. Made Jo a snack before walking the dogs. Aft…"
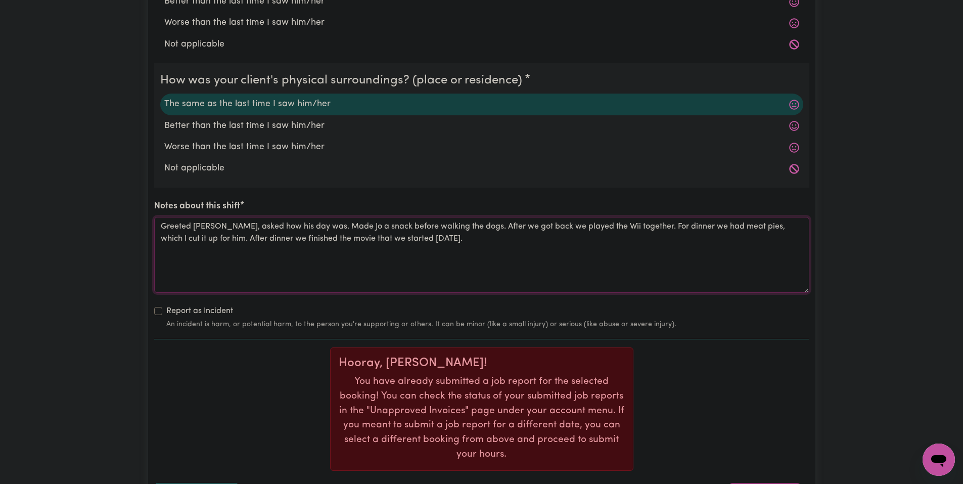
scroll to position [1320, 0]
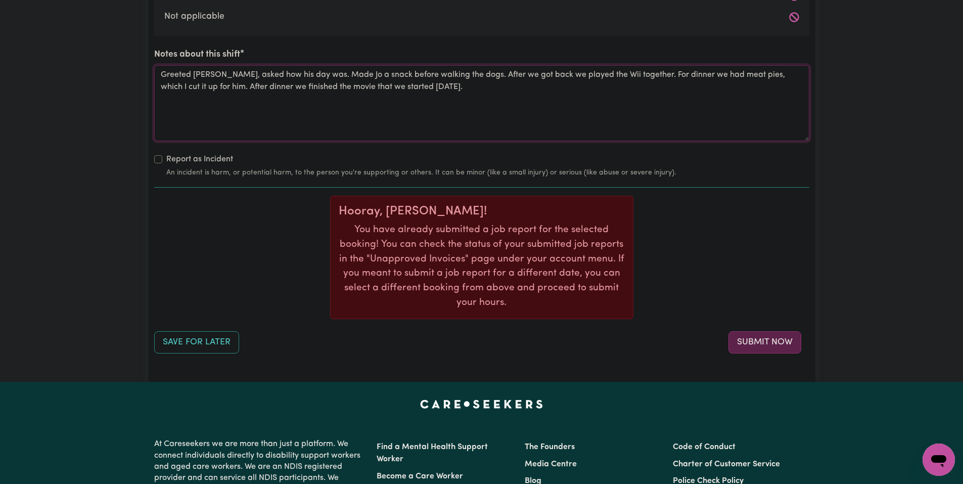
type textarea "Greeted Jo, asked how his day was. Made Jo a snack before walking the dogs. Aft…"
click at [773, 344] on button "Submit Now" at bounding box center [764, 342] width 73 height 22
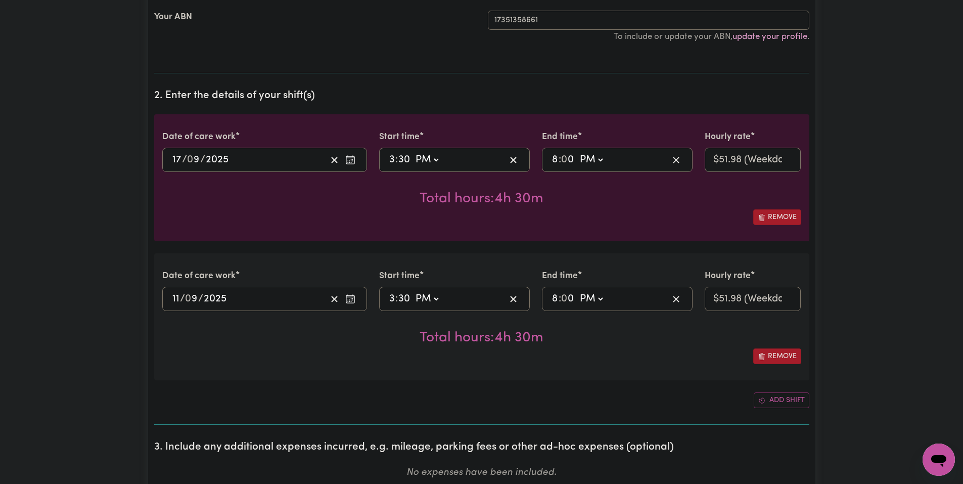
scroll to position [0, 0]
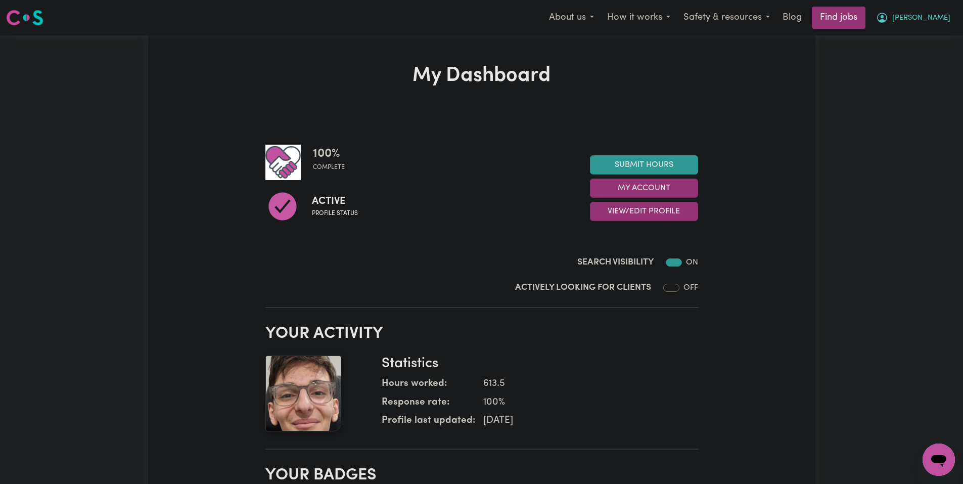
click at [932, 15] on span "[PERSON_NAME]" at bounding box center [921, 18] width 58 height 11
click at [934, 15] on span "[PERSON_NAME]" at bounding box center [921, 18] width 58 height 11
click at [888, 16] on icon "My Account" at bounding box center [882, 18] width 12 height 12
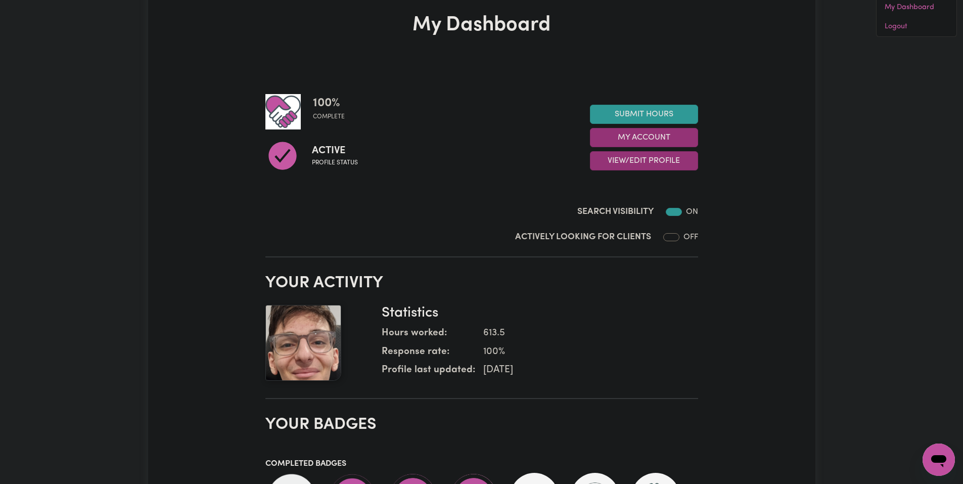
scroll to position [21, 0]
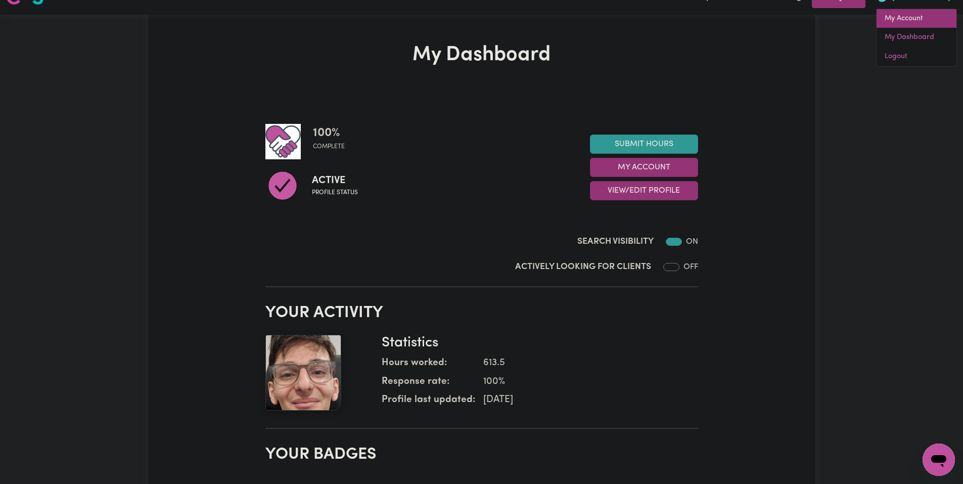
click at [938, 26] on link "My Account" at bounding box center [916, 18] width 80 height 19
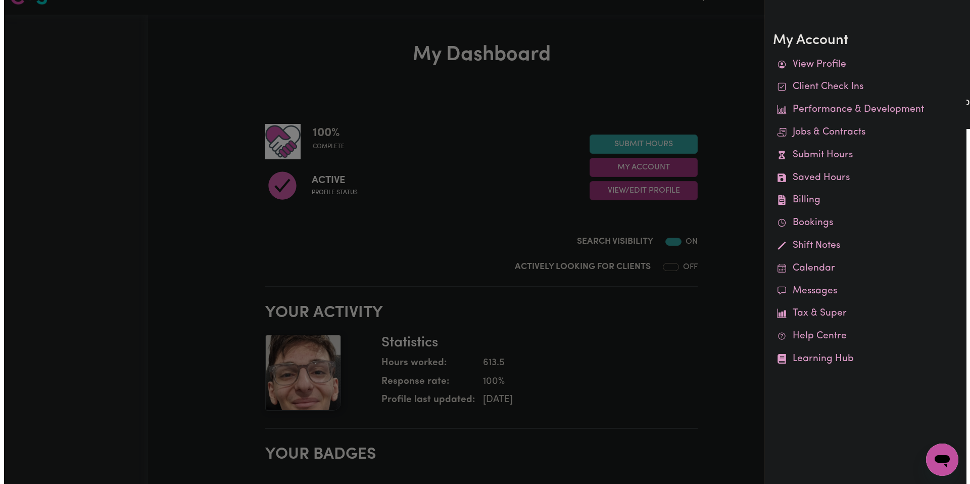
scroll to position [7, 0]
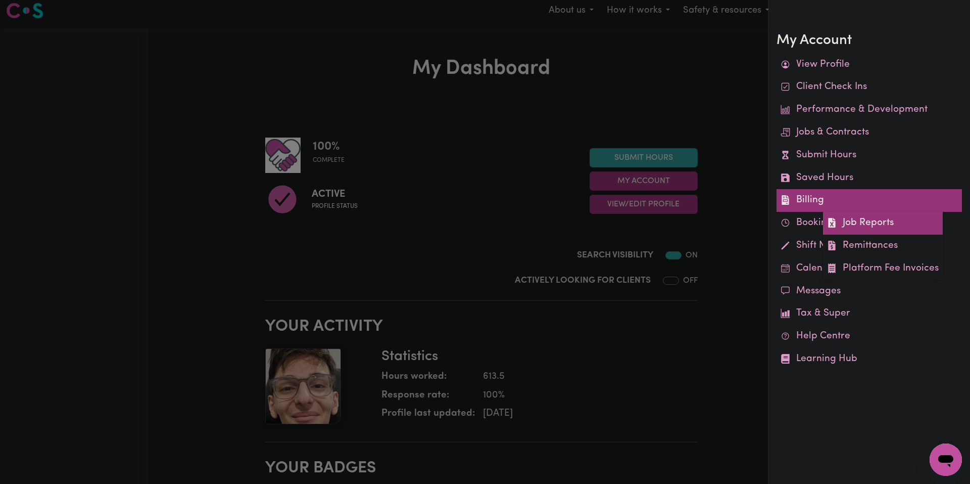
click at [857, 216] on link "Job Reports" at bounding box center [883, 223] width 120 height 23
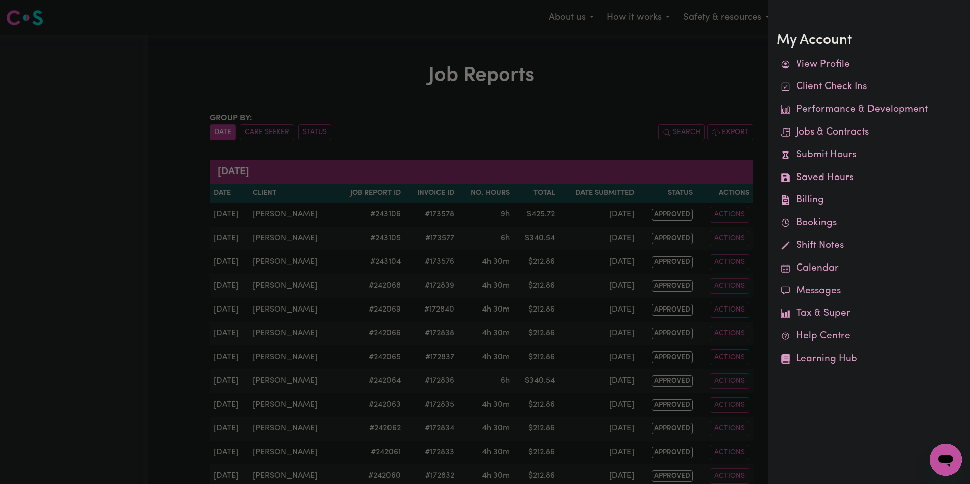
click at [626, 84] on div at bounding box center [485, 242] width 970 height 484
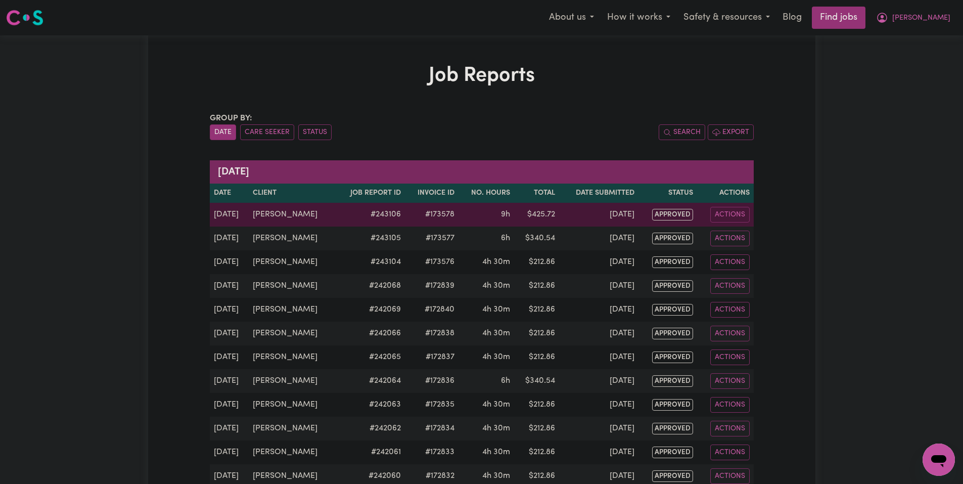
drag, startPoint x: 397, startPoint y: 209, endPoint x: 390, endPoint y: 210, distance: 7.7
click at [405, 210] on td "#173578" at bounding box center [432, 215] width 54 height 24
click at [224, 216] on td "[DATE]" at bounding box center [229, 215] width 39 height 24
click at [721, 209] on button "Actions" at bounding box center [729, 215] width 39 height 16
click at [735, 232] on link "View Job Report" at bounding box center [759, 238] width 86 height 20
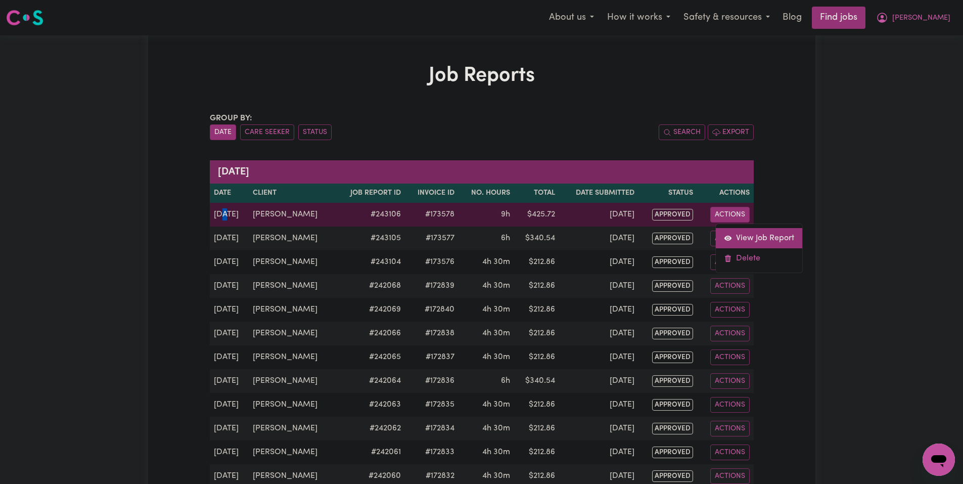
select select "pm"
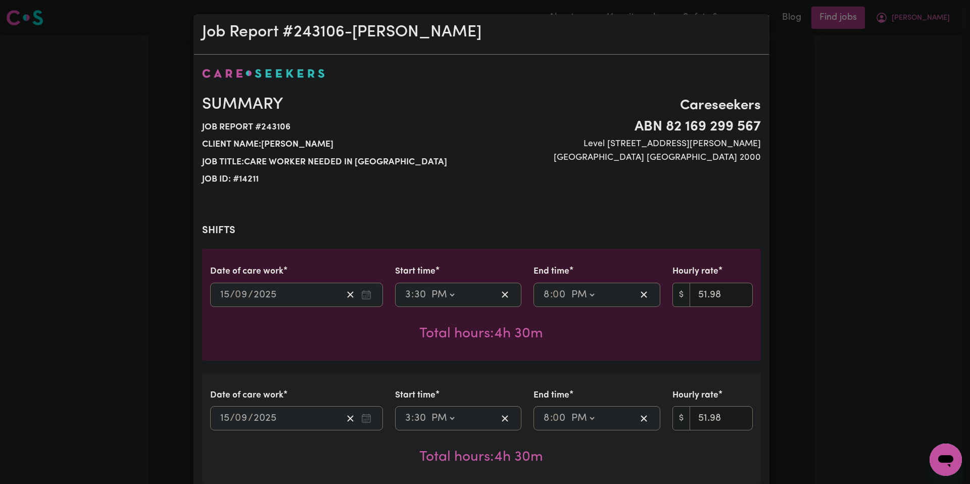
select select "51.98-Weekday"
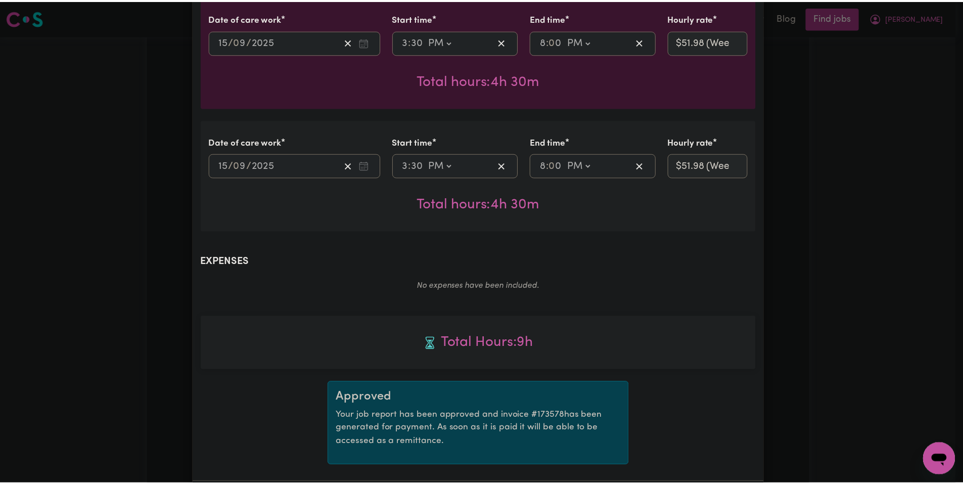
scroll to position [304, 0]
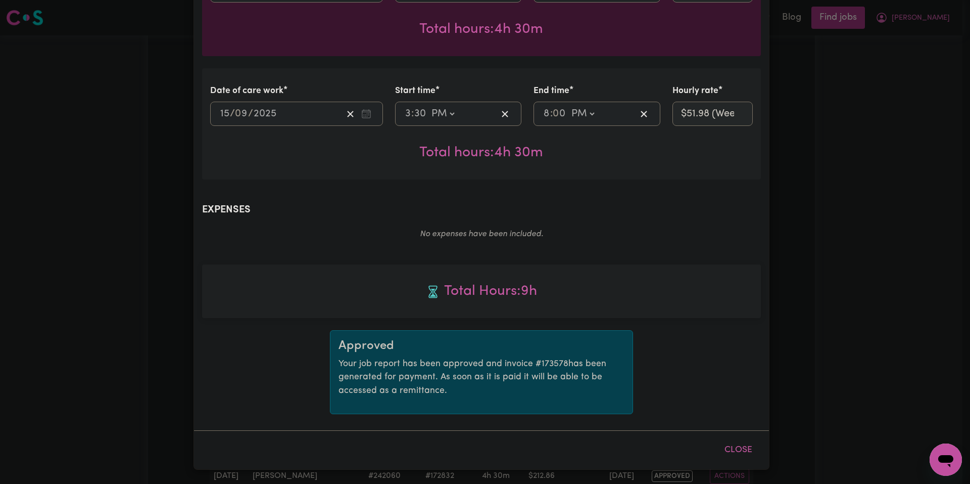
click at [835, 345] on div "Job Report # 243106 - Joseph Summary Job report # 243106 Client name: Joseph Jo…" at bounding box center [485, 242] width 970 height 484
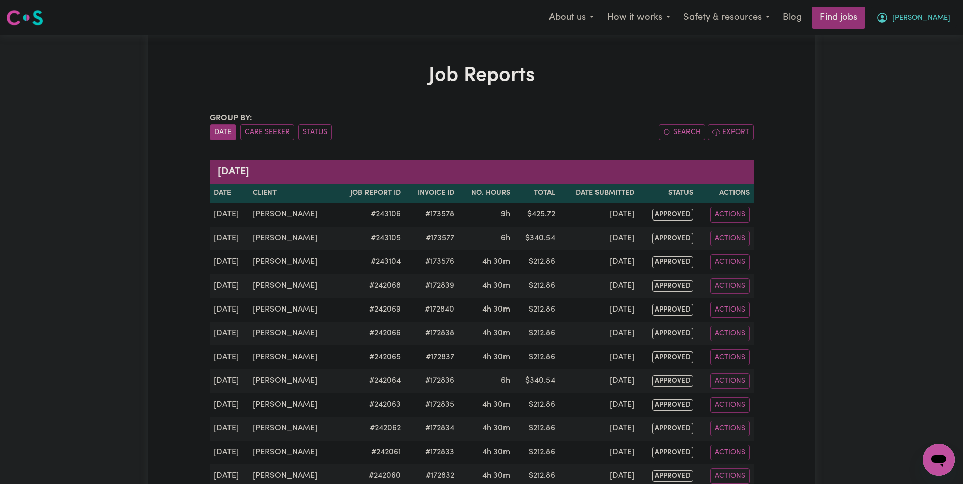
click at [887, 21] on icon "My Account" at bounding box center [882, 18] width 10 height 10
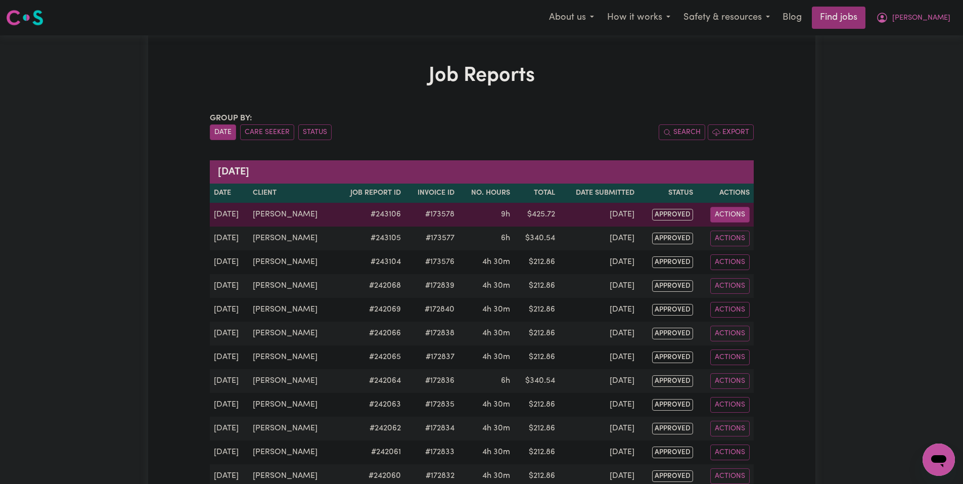
click at [730, 212] on button "Actions" at bounding box center [729, 215] width 39 height 16
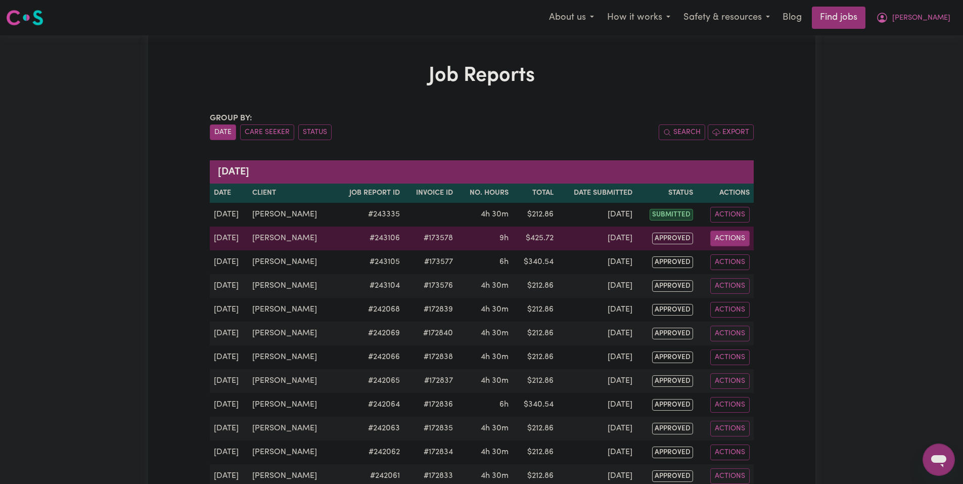
click at [712, 243] on button "Actions" at bounding box center [729, 238] width 39 height 16
click at [731, 257] on link "View Job Report" at bounding box center [758, 262] width 86 height 20
select select "pm"
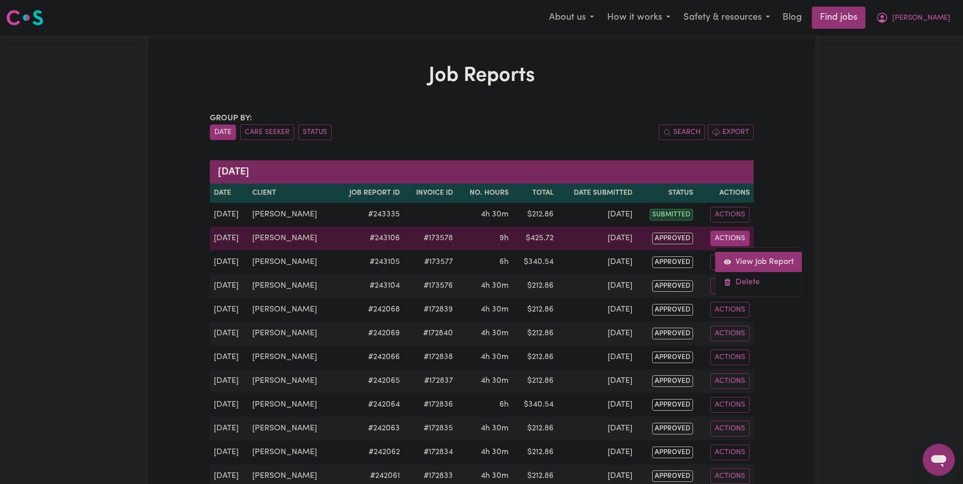
select select "pm"
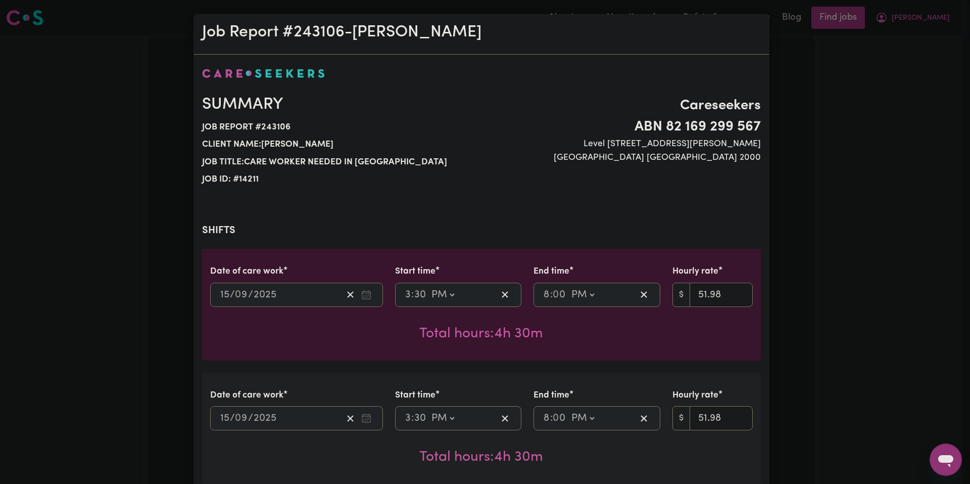
select select "51.98-Weekday"
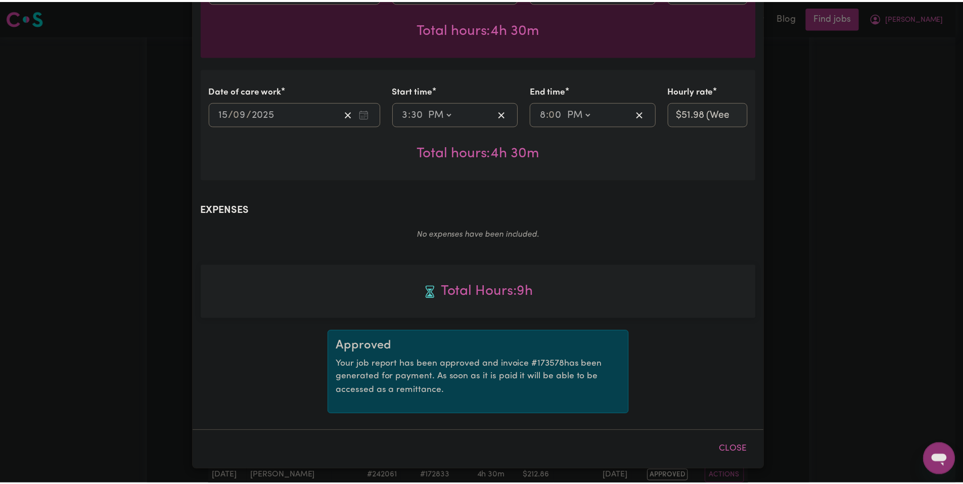
scroll to position [153, 0]
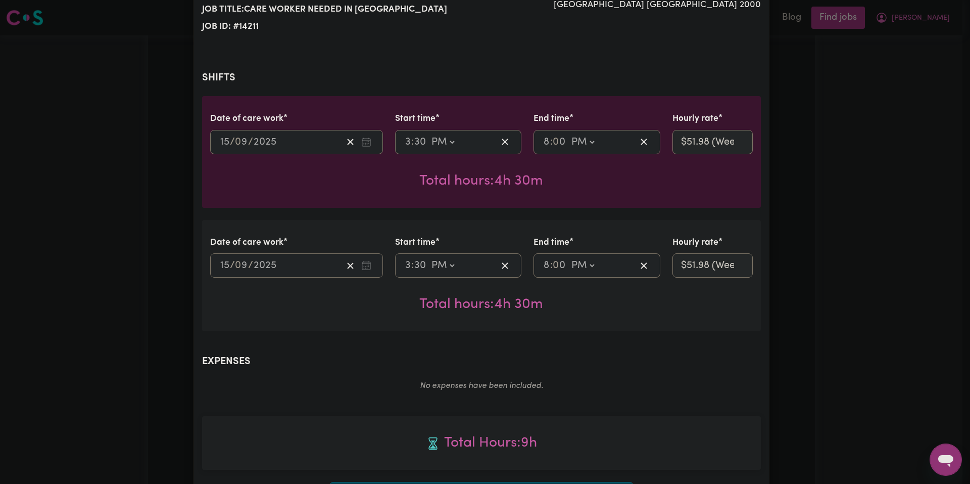
click at [863, 297] on div "Job Report # 243106 - Joseph Summary Job report # 243106 Client name: Joseph Jo…" at bounding box center [485, 242] width 970 height 484
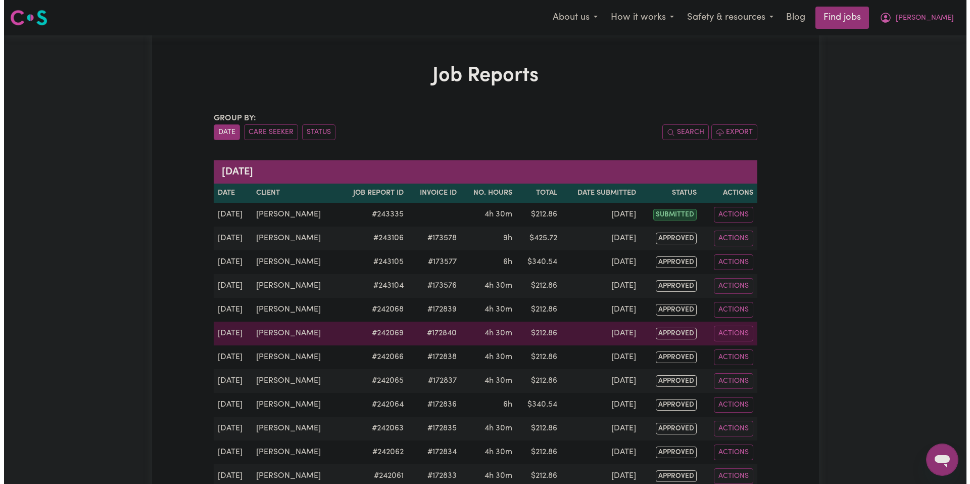
scroll to position [101, 0]
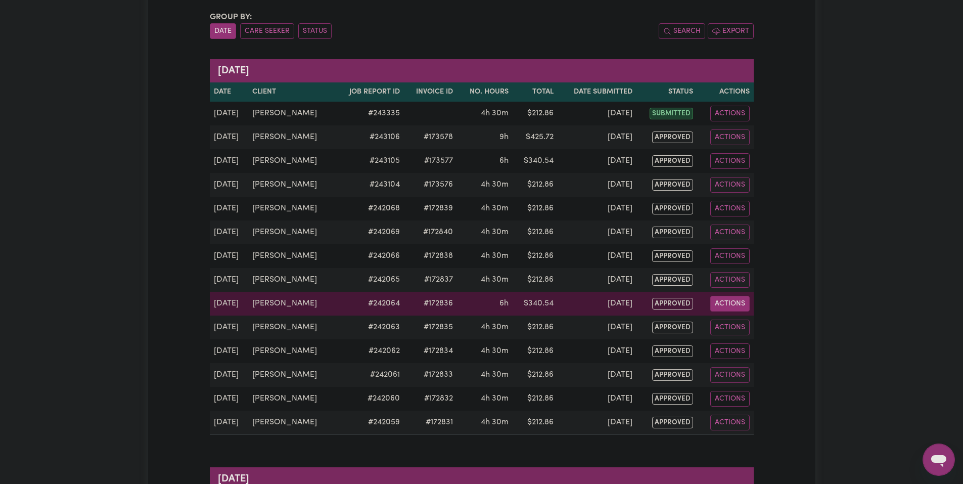
click at [739, 304] on button "Actions" at bounding box center [729, 304] width 39 height 16
click at [744, 324] on link "View Job Report" at bounding box center [758, 327] width 86 height 20
select select "pm"
select select "62.37-Saturday"
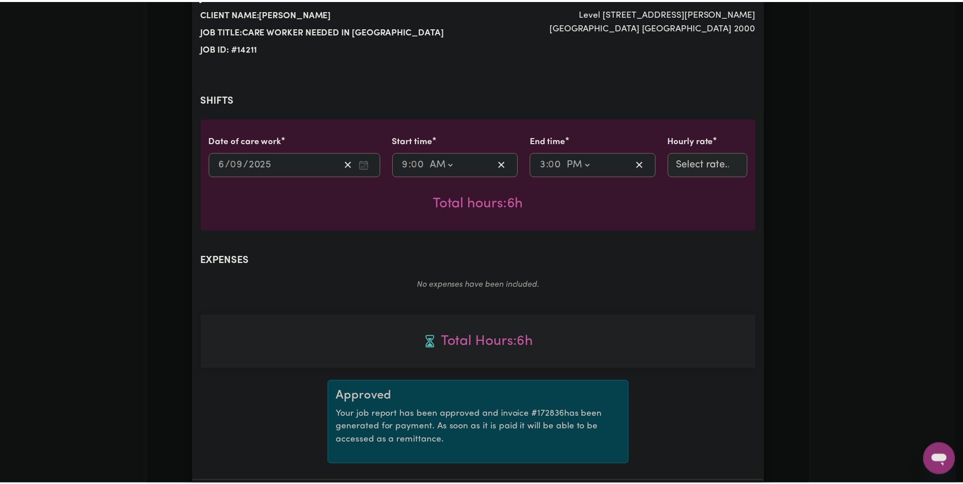
scroll to position [0, 0]
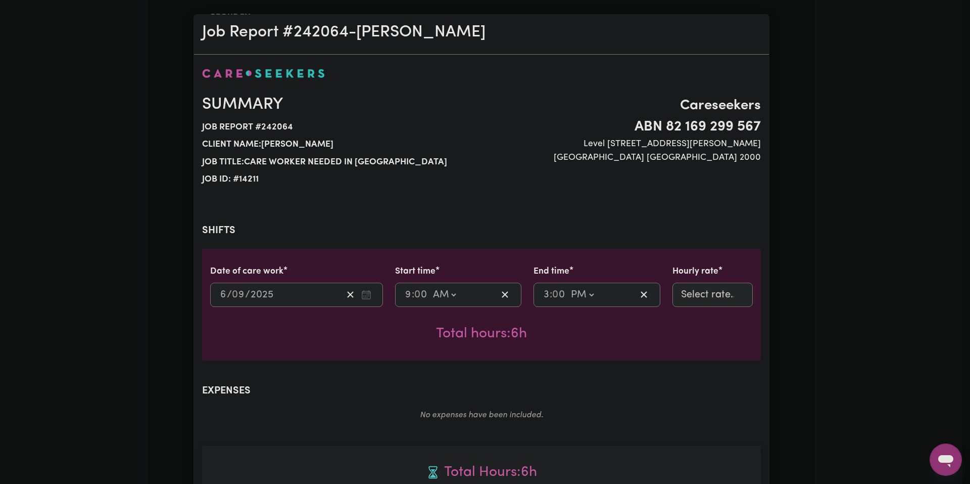
click at [760, 127] on div "Careseekers ABN 82 169 299 567 Level 15, 5 Martin Place Sydney NSW 2000" at bounding box center [625, 141] width 286 height 93
click at [753, 34] on button "Close" at bounding box center [757, 34] width 16 height 16
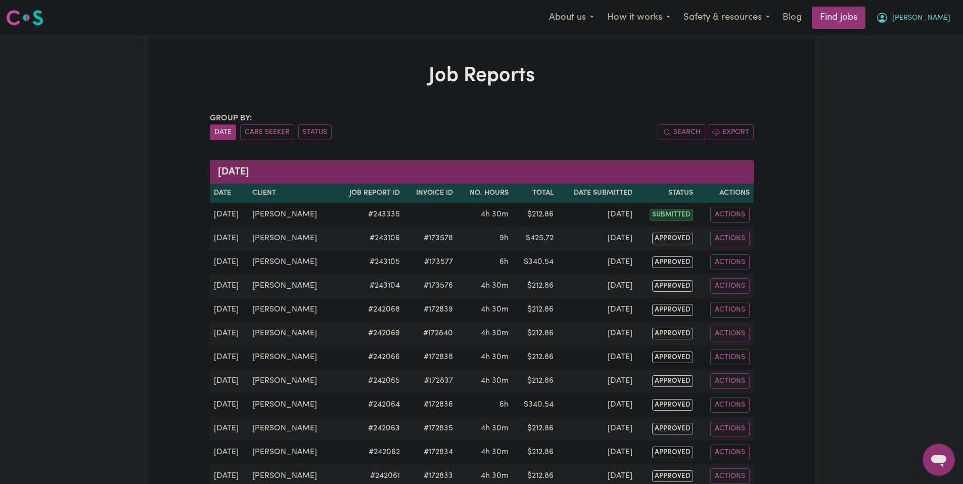
click at [919, 26] on button "[PERSON_NAME]" at bounding box center [912, 17] width 87 height 21
click at [919, 41] on link "My Account" at bounding box center [916, 39] width 80 height 19
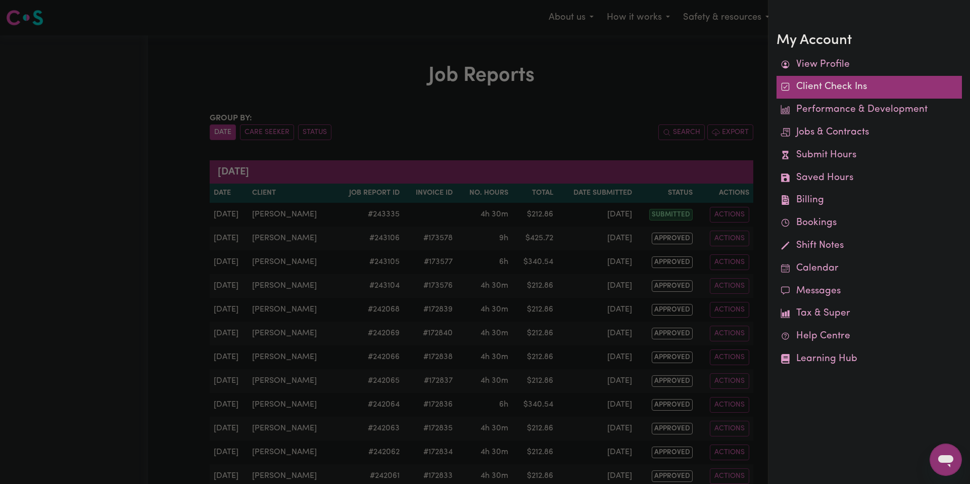
click at [865, 88] on link "Client Check Ins" at bounding box center [869, 87] width 185 height 23
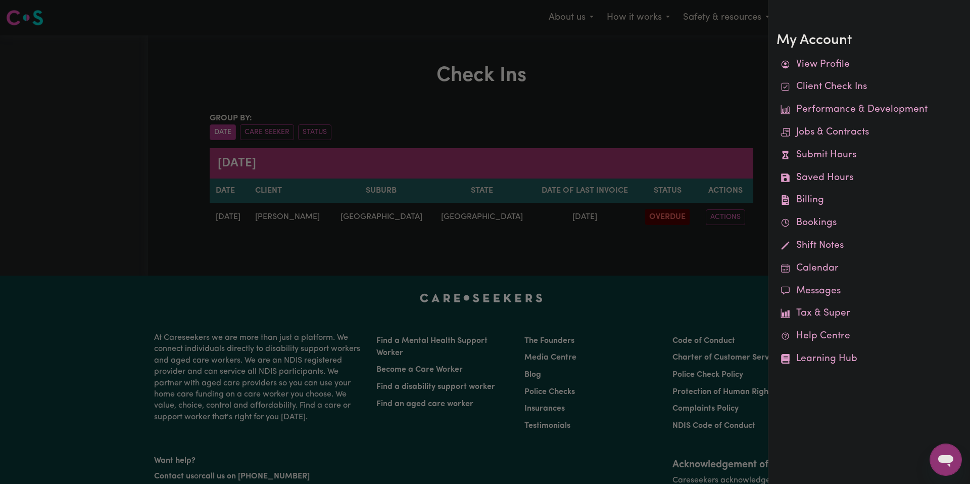
click at [715, 108] on div at bounding box center [485, 242] width 970 height 484
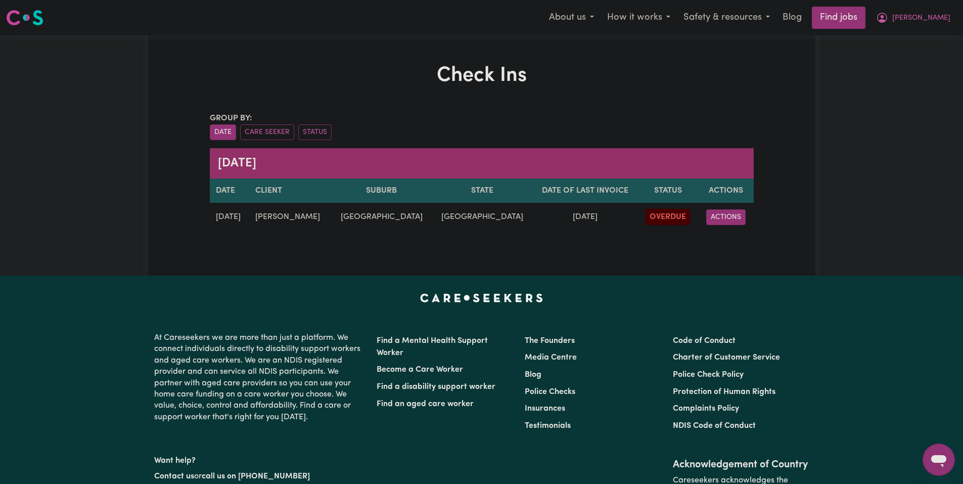
click at [725, 218] on button "ACTIONS" at bounding box center [725, 217] width 39 height 16
click at [730, 238] on link "EDIT" at bounding box center [747, 240] width 80 height 20
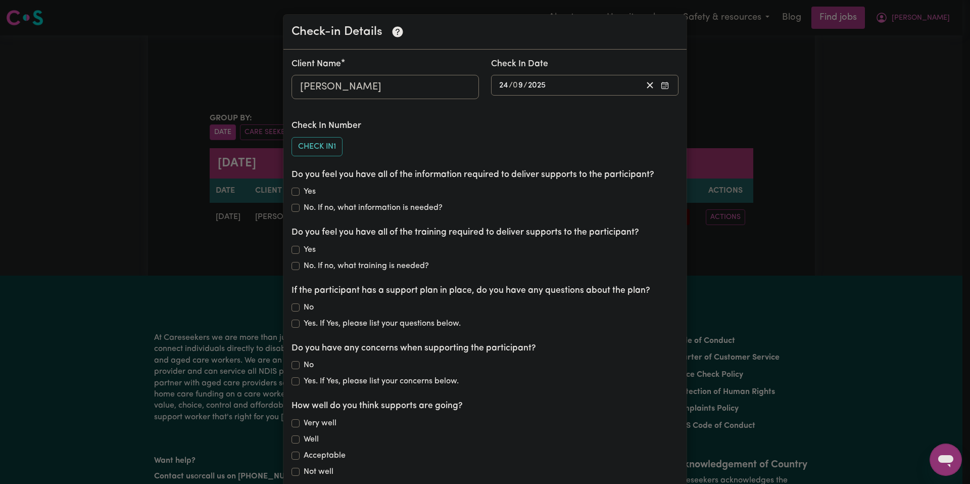
click at [735, 74] on div "Check-in Details Client Name Joseph Wardrope Check In Date 2025-09-24 24 / 0 9 …" at bounding box center [485, 242] width 970 height 484
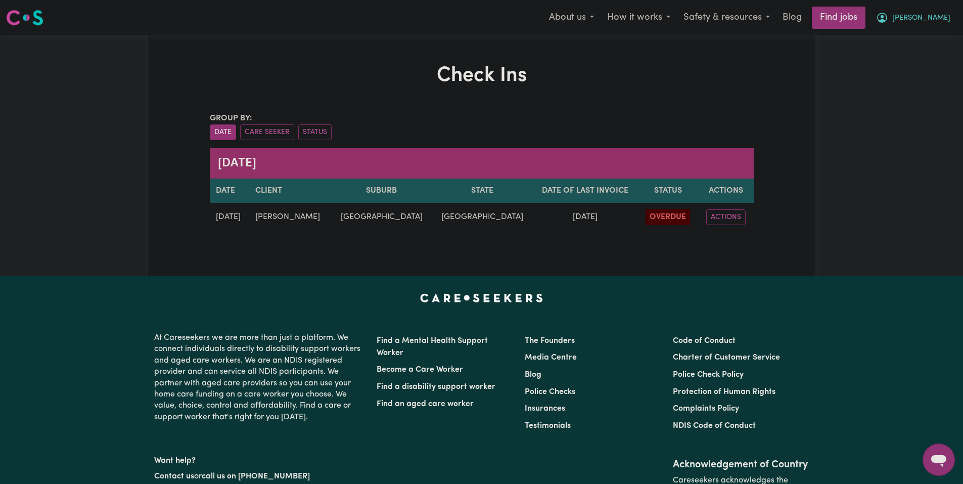
click at [942, 15] on span "[PERSON_NAME]" at bounding box center [921, 18] width 58 height 11
click at [927, 42] on link "My Account" at bounding box center [916, 39] width 80 height 19
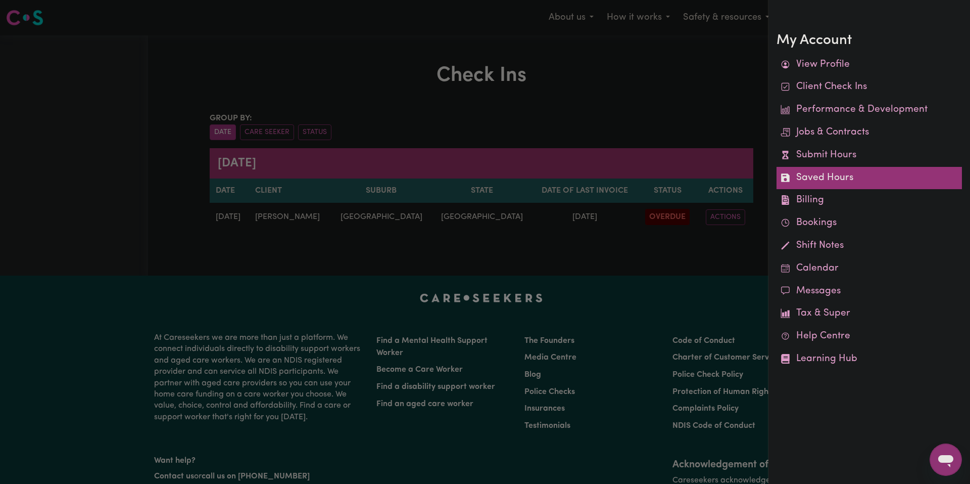
click at [847, 178] on link "Saved Hours" at bounding box center [869, 178] width 185 height 23
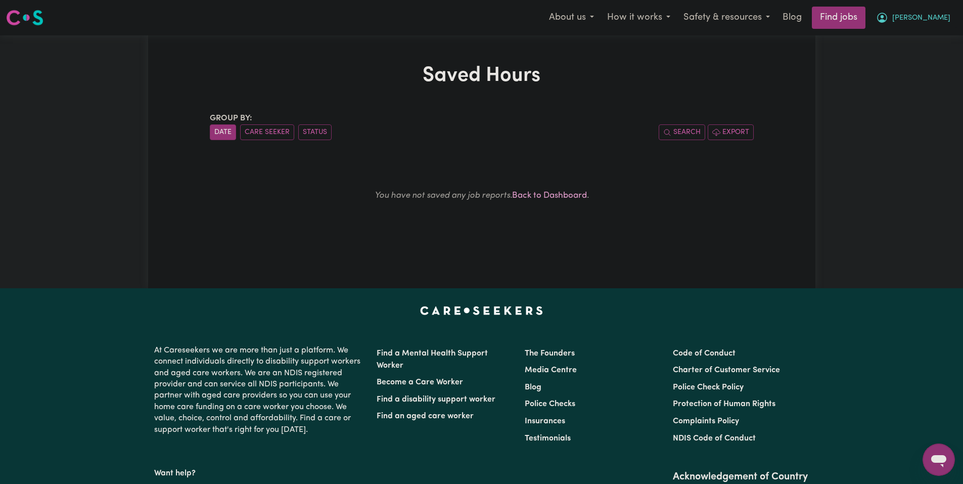
click at [934, 15] on span "[PERSON_NAME]" at bounding box center [921, 18] width 58 height 11
click at [915, 39] on link "My Account" at bounding box center [916, 39] width 80 height 19
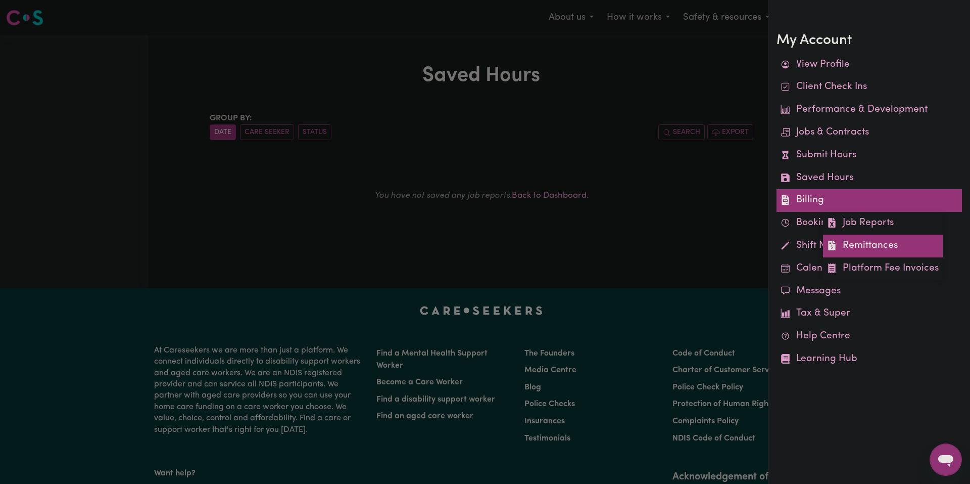
click at [877, 245] on link "Remittances" at bounding box center [883, 246] width 120 height 23
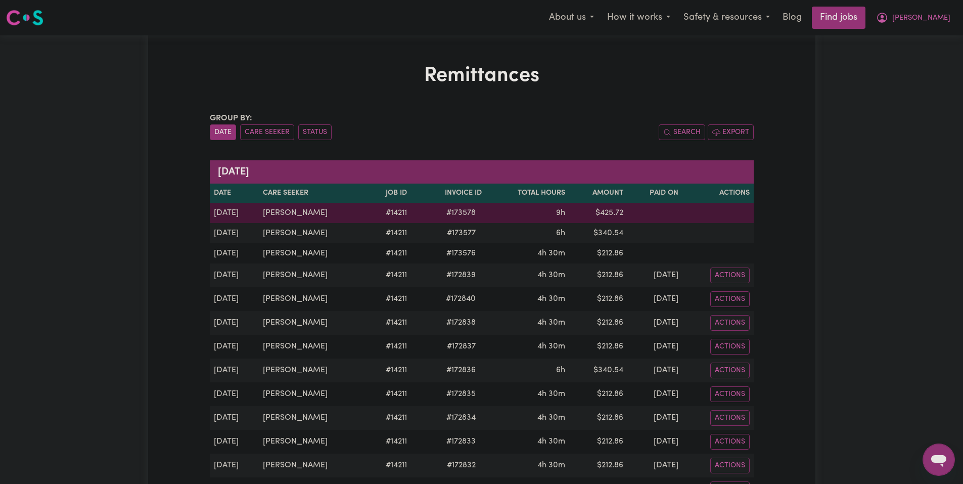
click at [569, 213] on td "$ 425.72" at bounding box center [598, 213] width 58 height 20
click at [284, 213] on td "[PERSON_NAME]" at bounding box center [313, 213] width 109 height 20
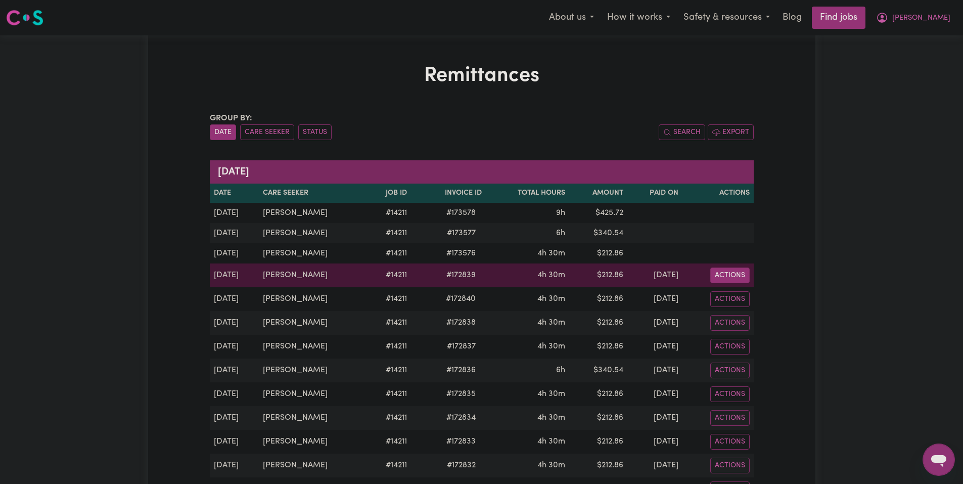
click at [731, 268] on button "Actions" at bounding box center [729, 275] width 39 height 16
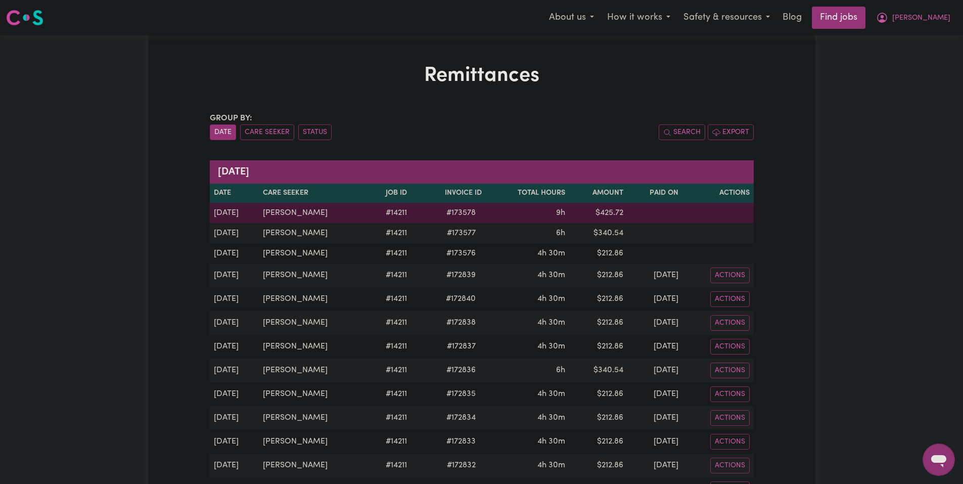
click at [230, 213] on td "[DATE]" at bounding box center [234, 213] width 49 height 20
click at [260, 214] on td "[PERSON_NAME]" at bounding box center [313, 213] width 109 height 20
click at [324, 213] on td "[PERSON_NAME]" at bounding box center [313, 213] width 109 height 20
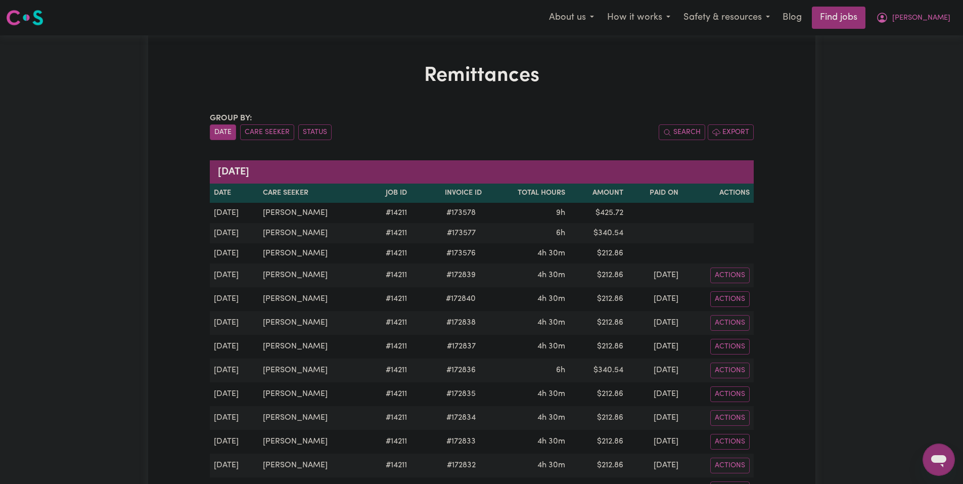
drag, startPoint x: 405, startPoint y: 207, endPoint x: 368, endPoint y: 193, distance: 39.0
click at [411, 208] on td "# 173578" at bounding box center [448, 213] width 75 height 20
